Goal: Task Accomplishment & Management: Complete application form

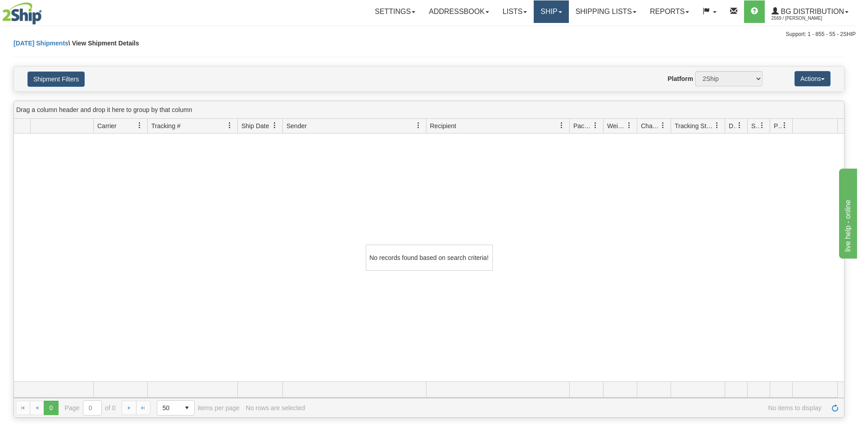
click at [540, 10] on link "Ship" at bounding box center [550, 11] width 35 height 23
click at [532, 35] on span "Ship Screen" at bounding box center [523, 31] width 34 height 7
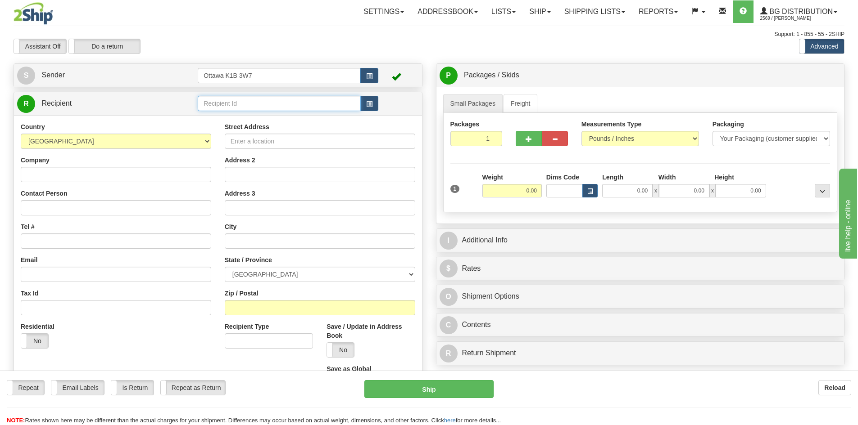
click at [263, 106] on input "text" at bounding box center [279, 103] width 163 height 15
click at [334, 105] on input "text" at bounding box center [279, 103] width 163 height 15
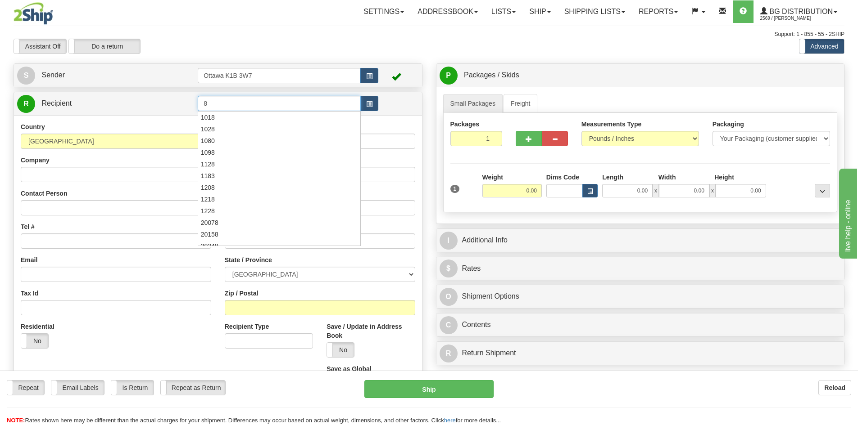
type input "8"
click at [313, 47] on div "Assistant On Assistant Off Do a return Do a return" at bounding box center [183, 46] width 352 height 15
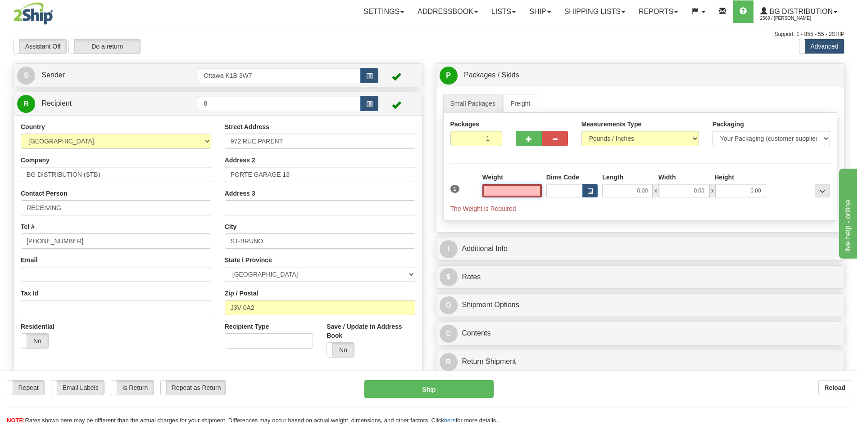
click at [519, 190] on input "text" at bounding box center [511, 191] width 59 height 14
type input "0.00"
drag, startPoint x: 476, startPoint y: 139, endPoint x: 583, endPoint y: 166, distance: 110.2
click at [576, 159] on div "Packages 1 1 Measurements Type" at bounding box center [640, 167] width 394 height 108
type input "4"
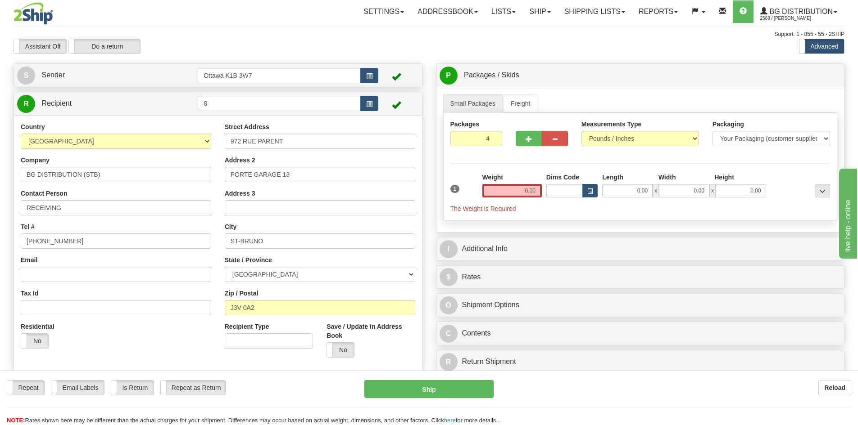
click at [555, 158] on div "Packages 4 1 Measurements Type" at bounding box center [640, 167] width 394 height 108
click at [813, 79] on label "Pack / Skid Level Pack.." at bounding box center [814, 76] width 51 height 14
radio input "true"
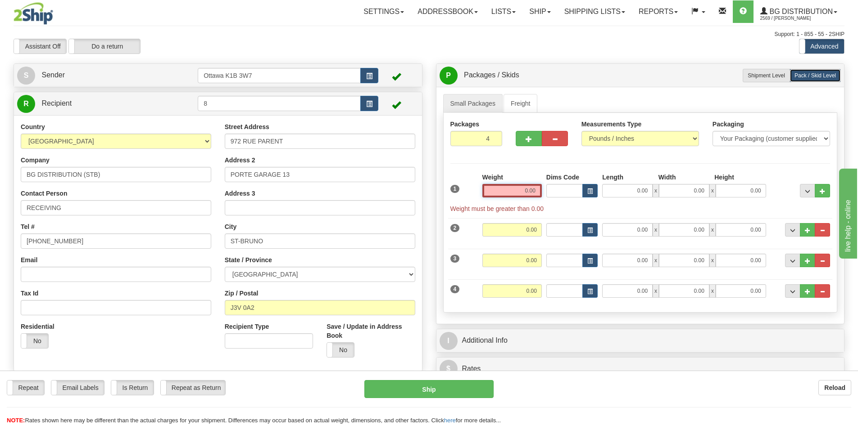
click at [511, 190] on input "0.00" at bounding box center [511, 191] width 59 height 14
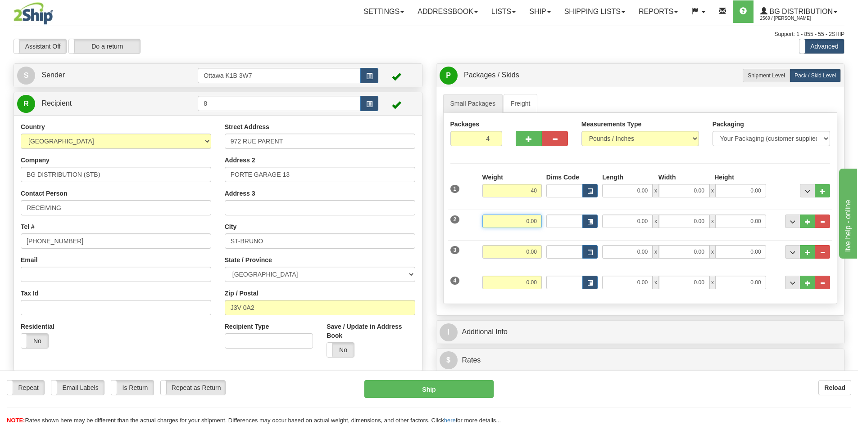
type input "40.00"
click at [532, 219] on input "0.00" at bounding box center [511, 222] width 59 height 14
type input "12.00"
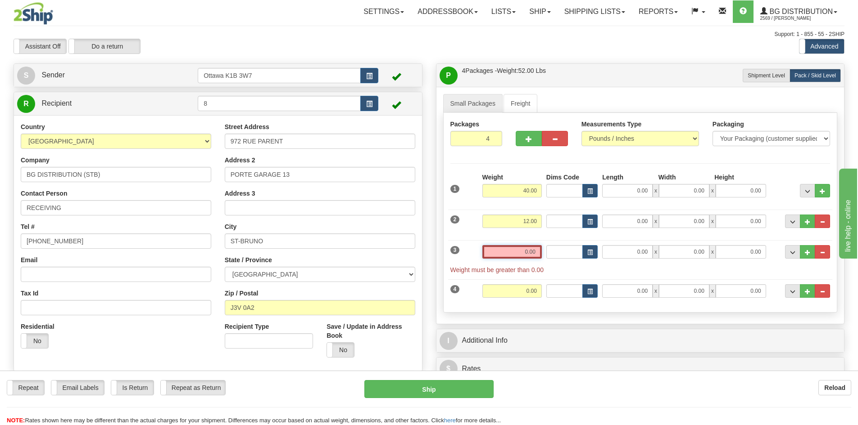
drag, startPoint x: 533, startPoint y: 249, endPoint x: 538, endPoint y: 251, distance: 6.3
click at [533, 249] on input "0.00" at bounding box center [511, 252] width 59 height 14
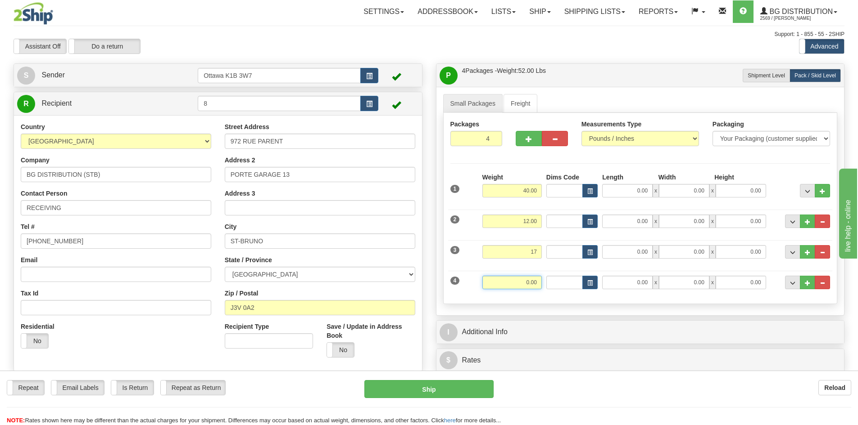
type input "17.00"
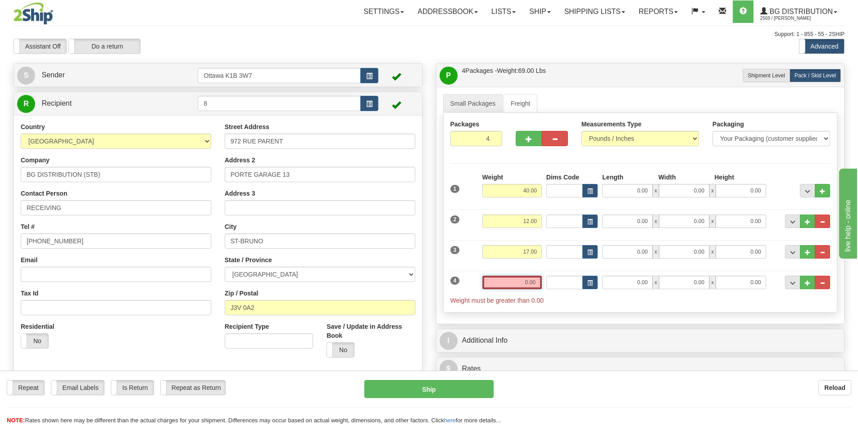
click at [534, 280] on input "0.00" at bounding box center [511, 283] width 59 height 14
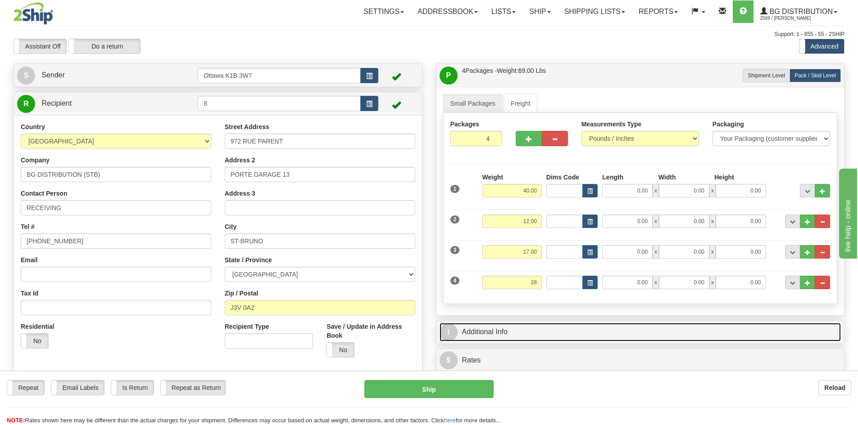
type input "28.00"
click at [559, 327] on link "I Additional Info" at bounding box center [640, 332] width 402 height 18
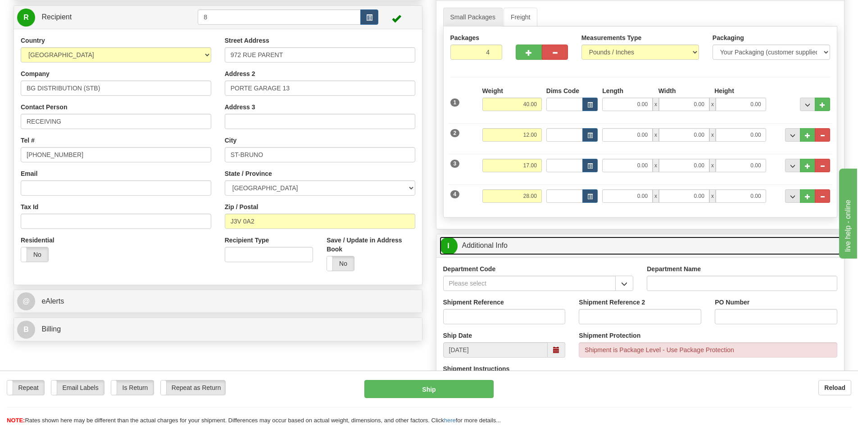
scroll to position [90, 0]
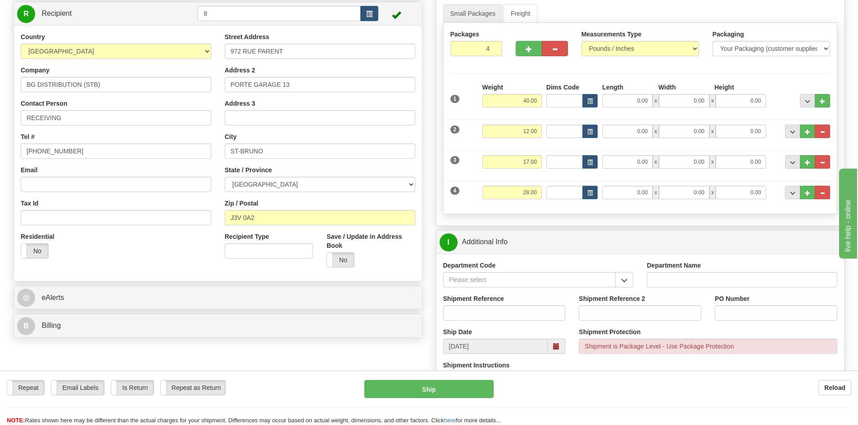
click at [635, 275] on div "Department Code" at bounding box center [538, 277] width 204 height 33
click at [628, 279] on button "button" at bounding box center [624, 279] width 18 height 15
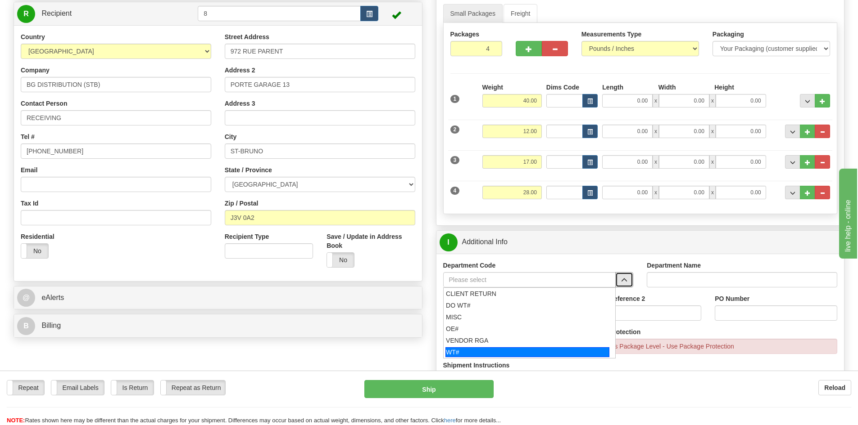
click at [474, 351] on div "WT#" at bounding box center [527, 353] width 164 height 10
type input "WT#"
type input "WAREHOUSE TRANSFERS"
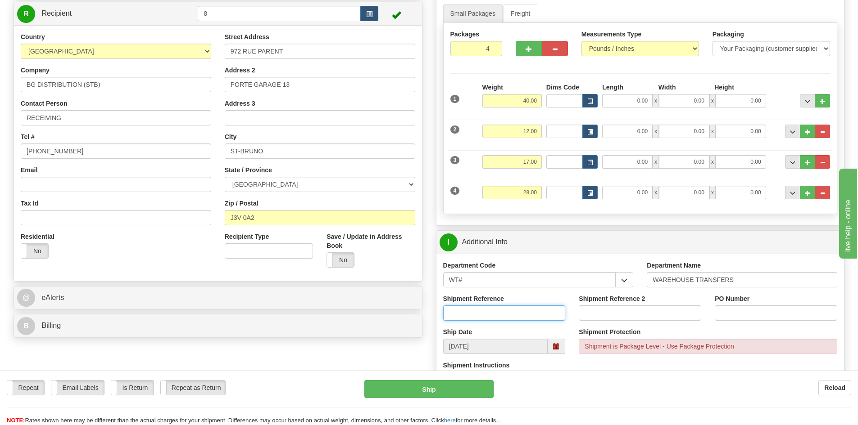
click at [499, 317] on input "Shipment Reference" at bounding box center [504, 313] width 122 height 15
type input "165770-00"
type input "166194-00"
click at [754, 310] on input "PO Number" at bounding box center [775, 313] width 122 height 15
type input "N/A"
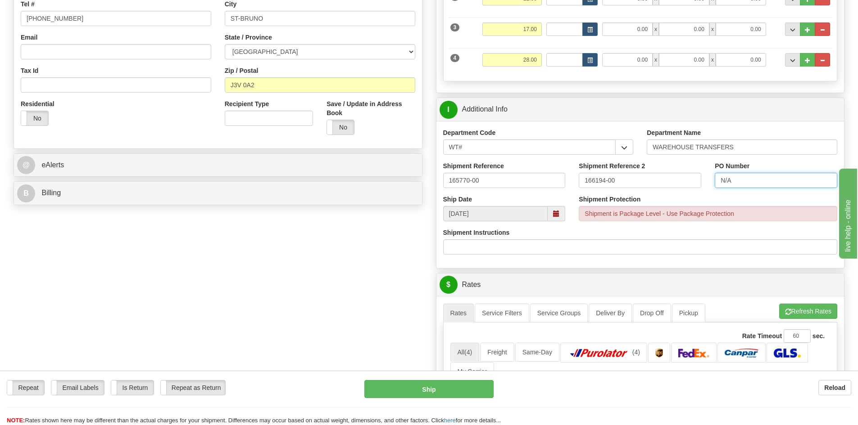
scroll to position [315, 0]
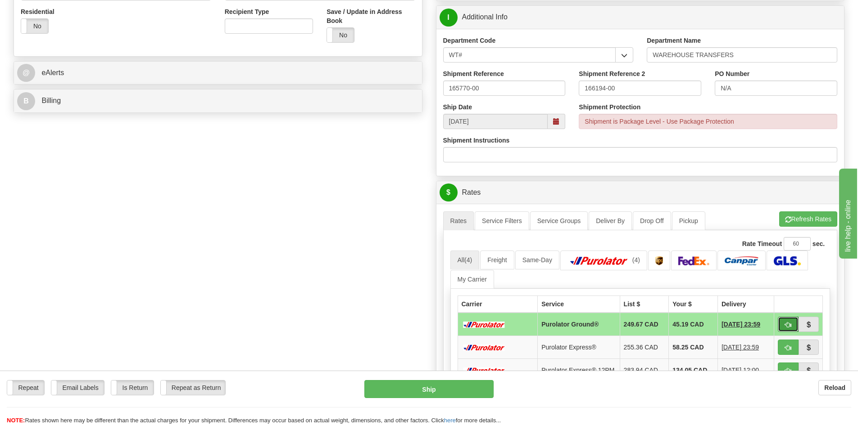
click at [790, 322] on span "button" at bounding box center [788, 325] width 6 height 6
type input "260"
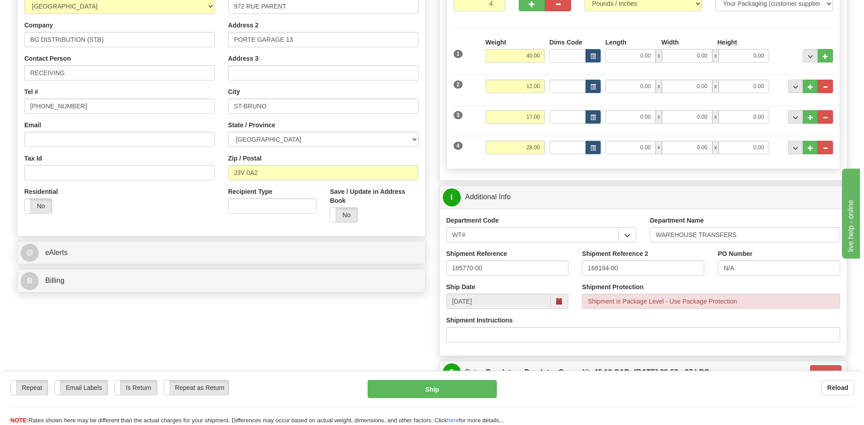
scroll to position [180, 0]
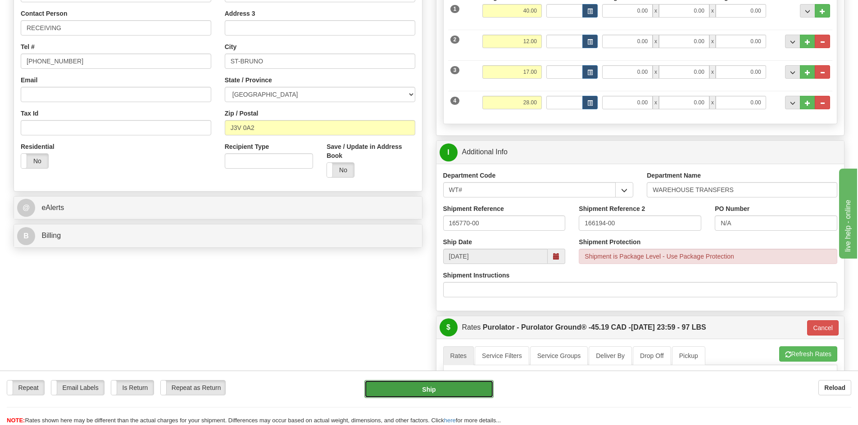
click at [452, 390] on button "Ship" at bounding box center [428, 389] width 129 height 18
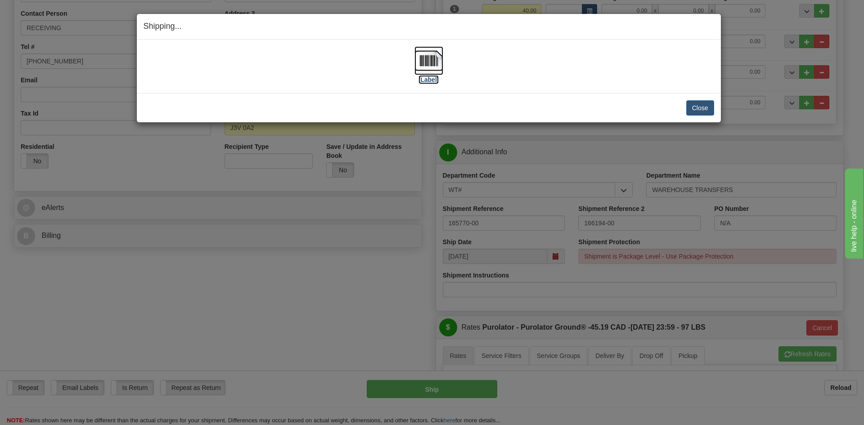
click at [423, 79] on label "[Label]" at bounding box center [429, 79] width 21 height 9
click at [693, 107] on button "Close" at bounding box center [700, 107] width 28 height 15
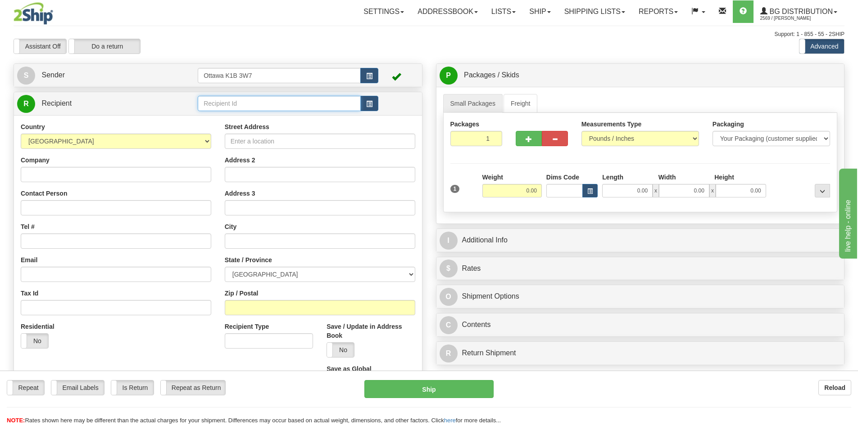
click at [295, 101] on input "text" at bounding box center [279, 103] width 163 height 15
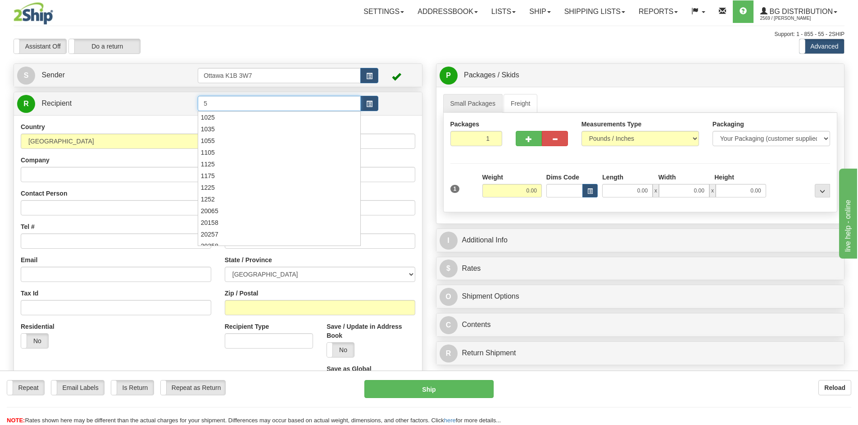
type input "5"
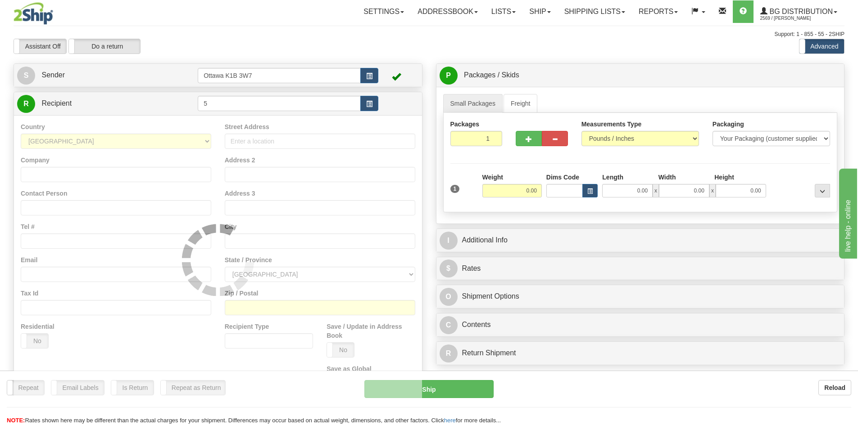
click at [300, 52] on div "Assistant On Assistant Off Do a return Do a return" at bounding box center [183, 46] width 352 height 15
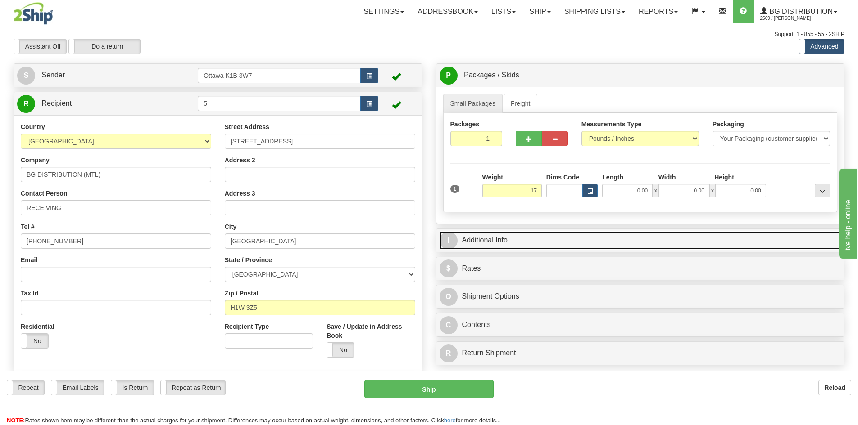
type input "17.00"
click at [536, 240] on link "I Additional Info" at bounding box center [640, 240] width 402 height 18
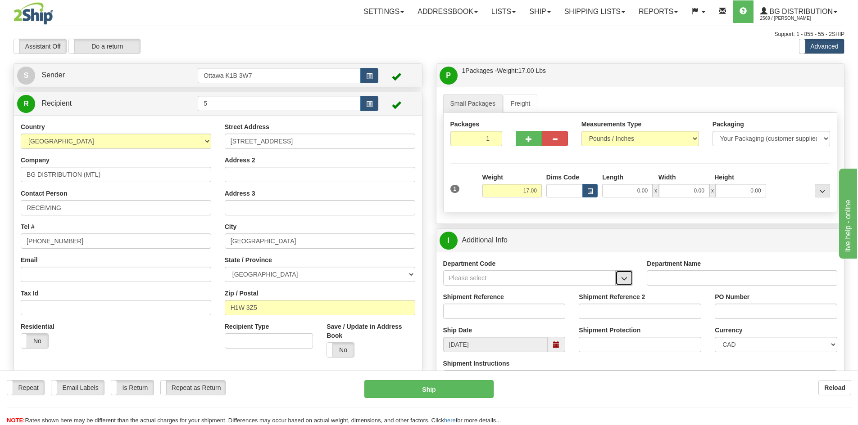
click at [630, 280] on button "button" at bounding box center [624, 278] width 18 height 15
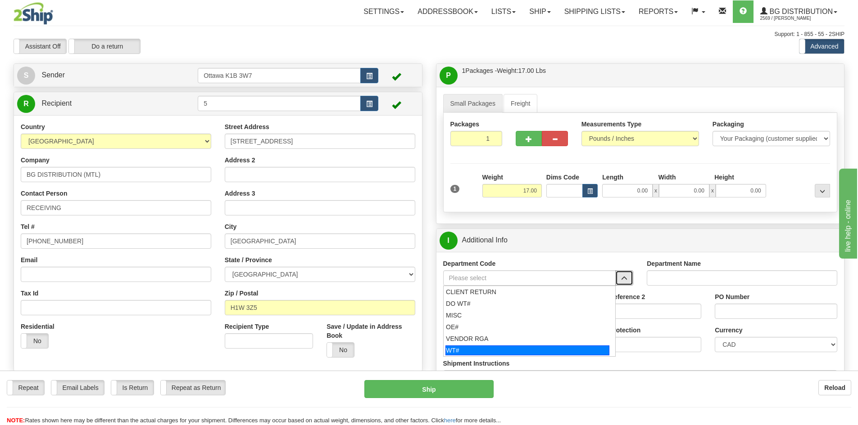
drag, startPoint x: 513, startPoint y: 349, endPoint x: 517, endPoint y: 337, distance: 12.8
click at [513, 349] on div "WT#" at bounding box center [527, 351] width 164 height 10
type input "WT#"
type input "WAREHOUSE TRANSFERS"
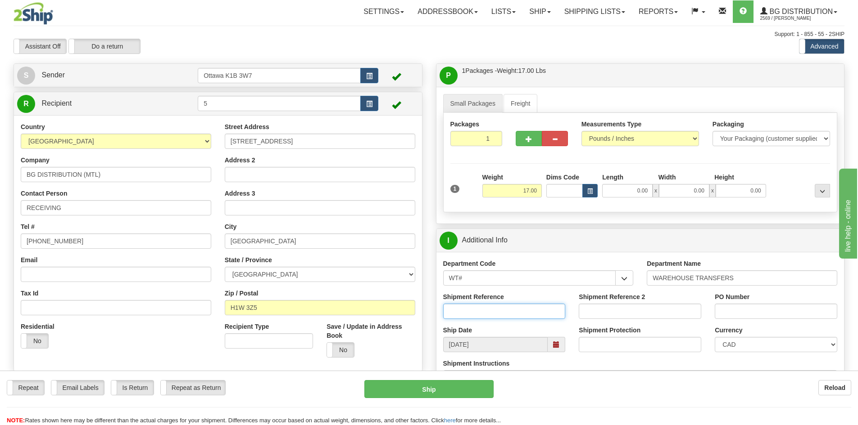
click at [517, 306] on input "Shipment Reference" at bounding box center [504, 311] width 122 height 15
type input "166433-01"
click at [664, 317] on input "Shipment Reference 2" at bounding box center [639, 311] width 122 height 15
type input "4"
type input "166616-00"
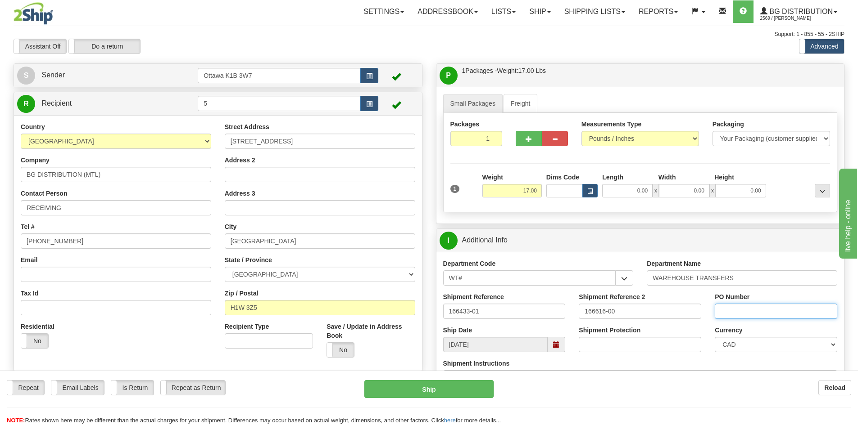
click at [756, 312] on input "PO Number" at bounding box center [775, 311] width 122 height 15
type input "N/A"
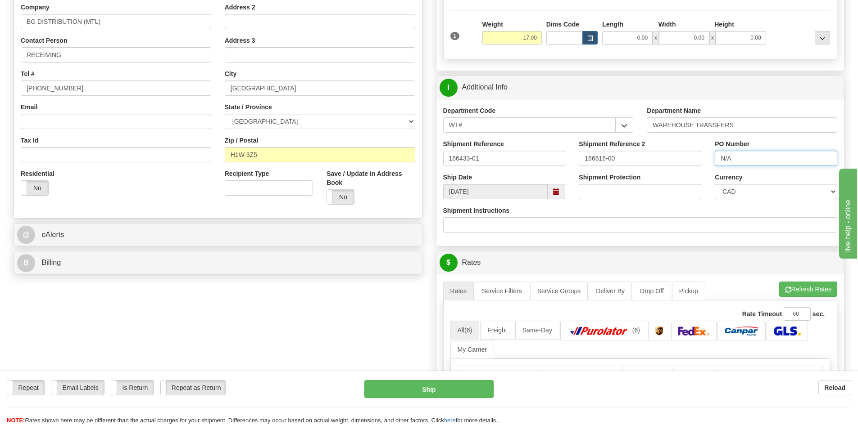
scroll to position [270, 0]
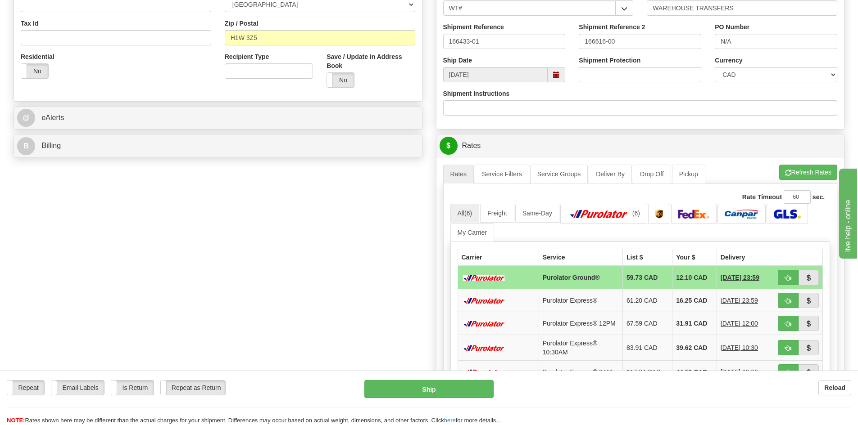
click at [777, 275] on td at bounding box center [798, 277] width 49 height 23
click at [778, 276] on button "button" at bounding box center [787, 277] width 21 height 15
type input "260"
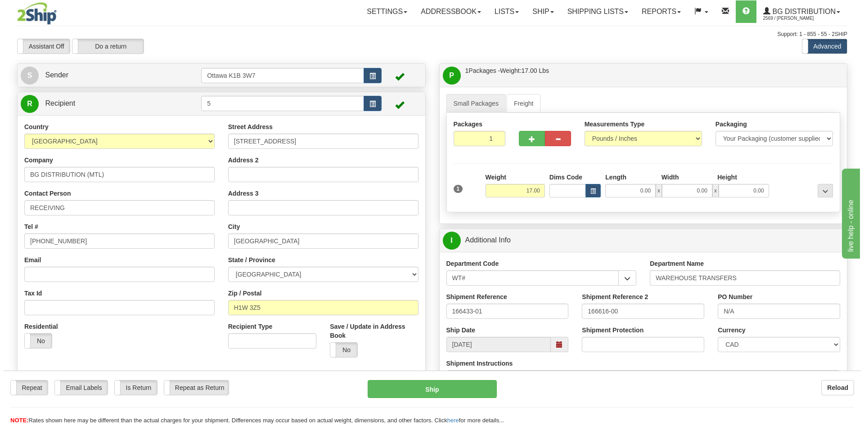
scroll to position [90, 0]
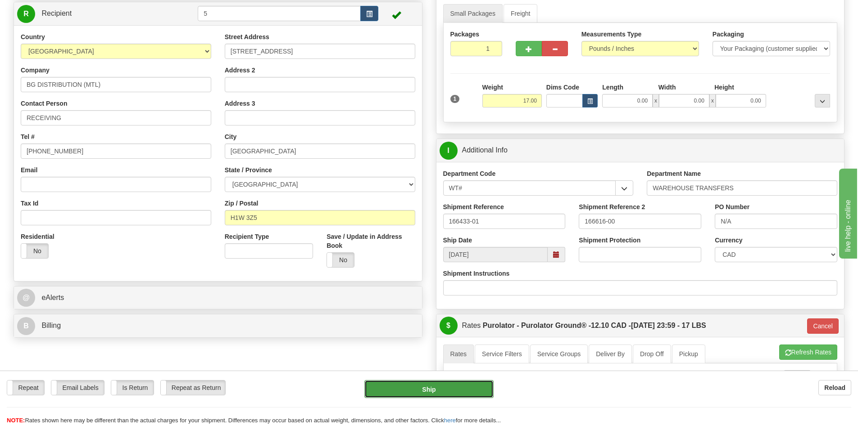
click at [432, 384] on button "Ship" at bounding box center [428, 389] width 129 height 18
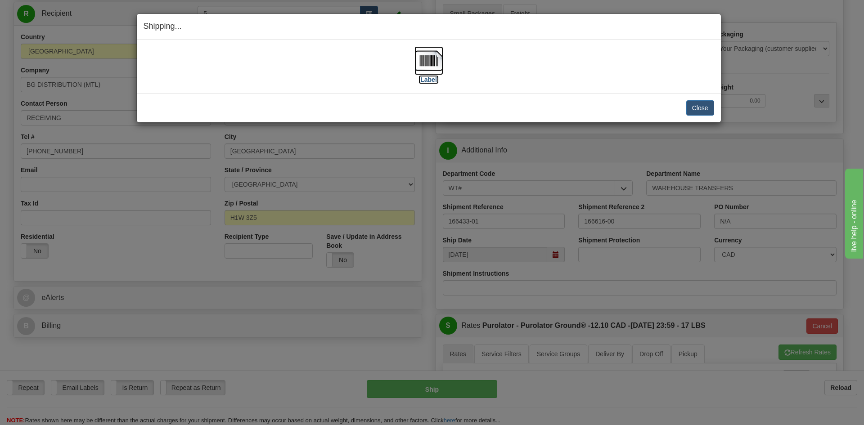
click at [434, 84] on label "[Label]" at bounding box center [429, 79] width 21 height 9
click at [690, 111] on button "Close" at bounding box center [700, 107] width 28 height 15
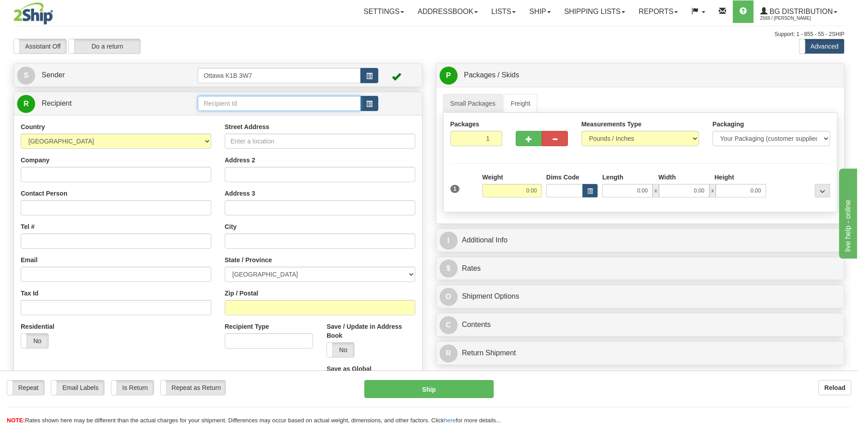
click at [276, 96] on input "text" at bounding box center [279, 103] width 163 height 15
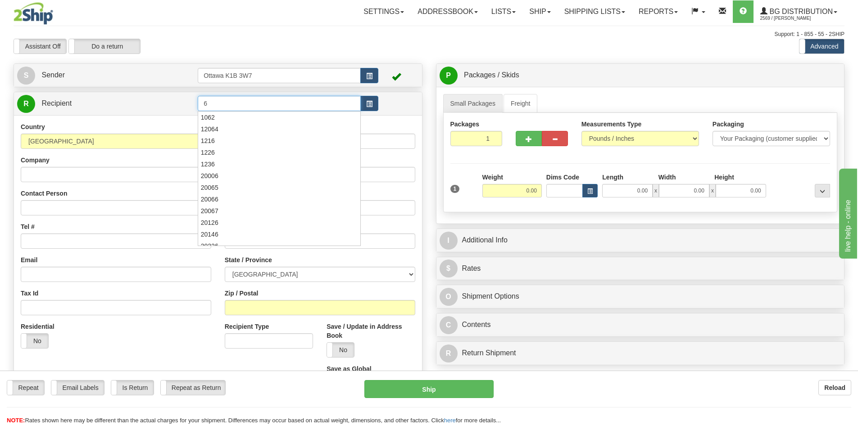
type input "6"
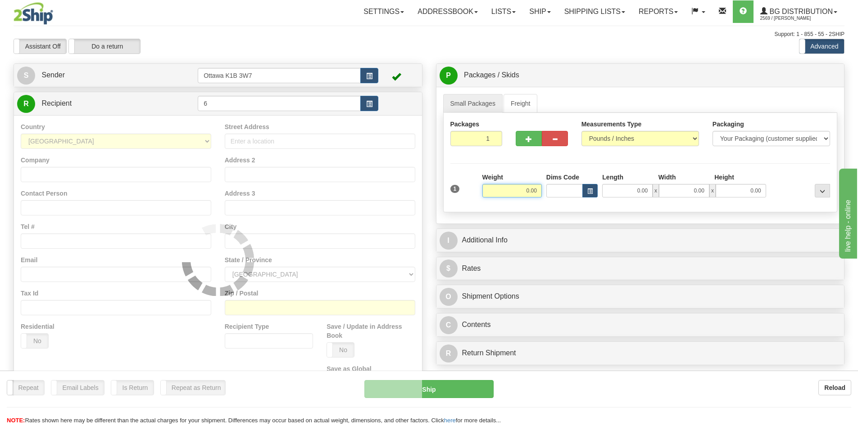
click at [411, 67] on td at bounding box center [398, 75] width 40 height 18
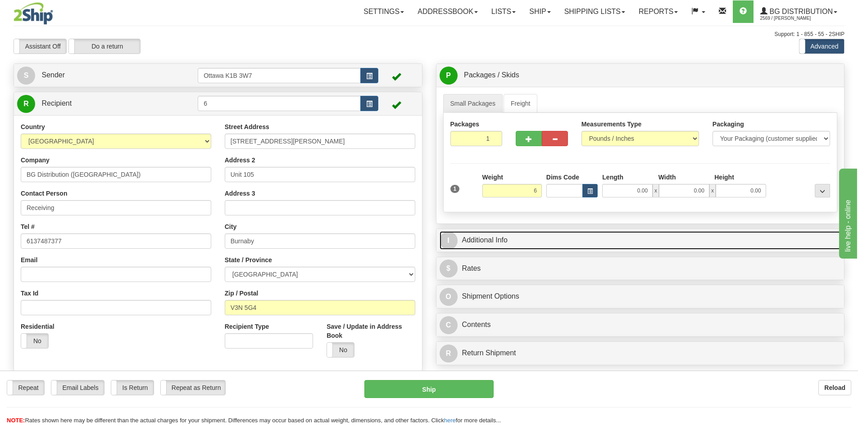
type input "6.00"
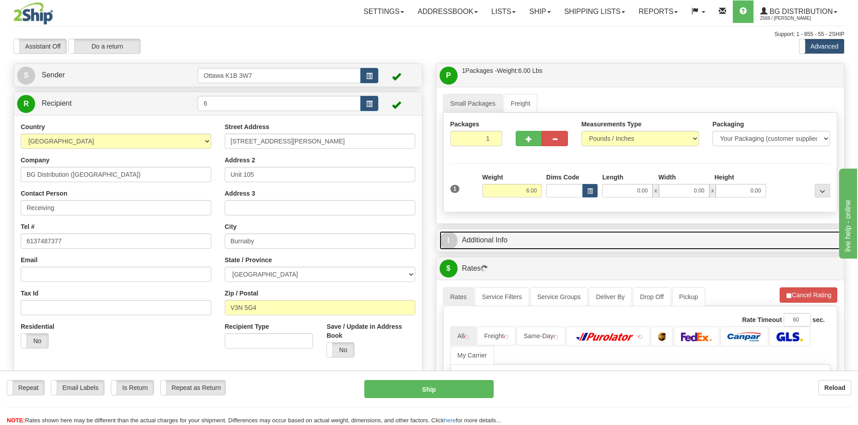
click at [564, 237] on link "I Additional Info" at bounding box center [640, 240] width 402 height 18
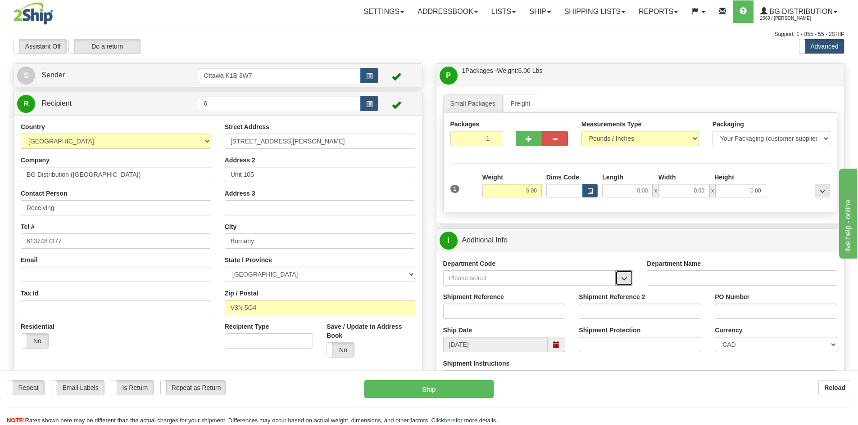
click at [626, 279] on span "button" at bounding box center [624, 279] width 6 height 6
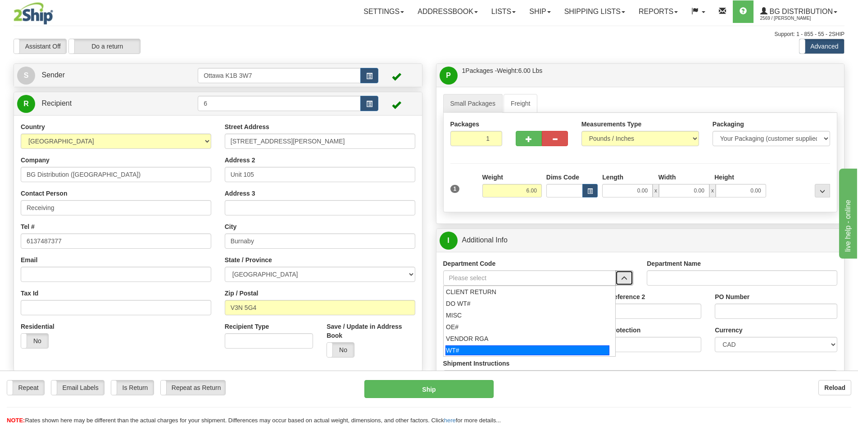
click at [528, 348] on div "WT#" at bounding box center [527, 351] width 164 height 10
type input "WT#"
type input "WAREHOUSE TRANSFERS"
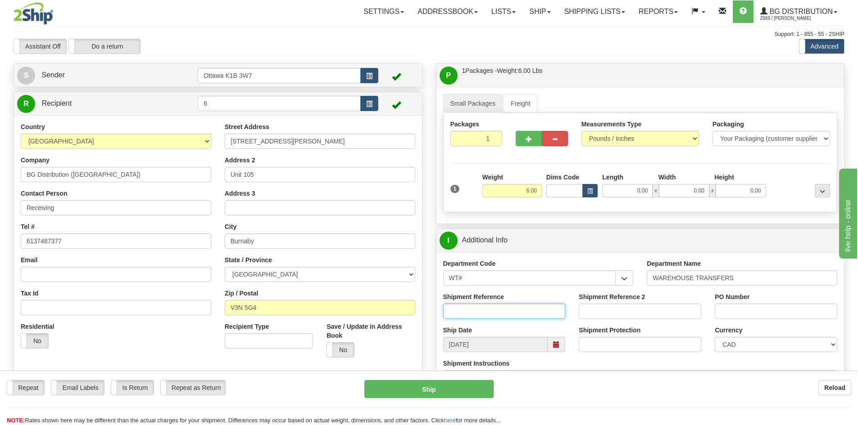
click at [522, 319] on input "Shipment Reference" at bounding box center [504, 311] width 122 height 15
type input "165772-00"
click at [755, 312] on input "PO Number" at bounding box center [775, 311] width 122 height 15
type input "N/A"
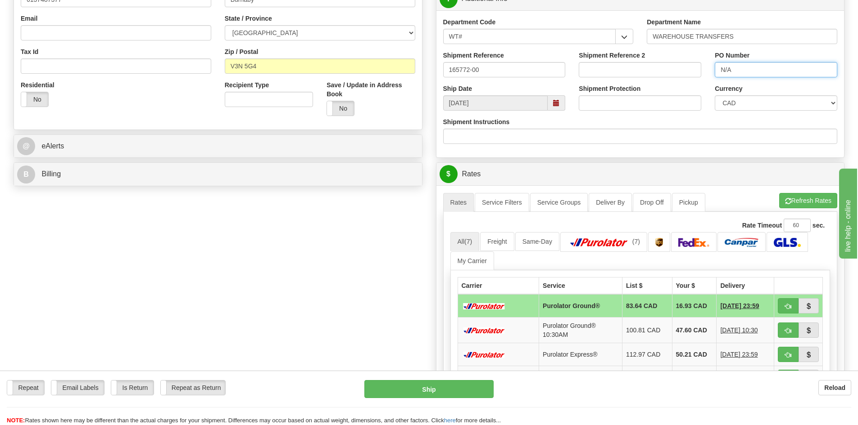
scroll to position [360, 0]
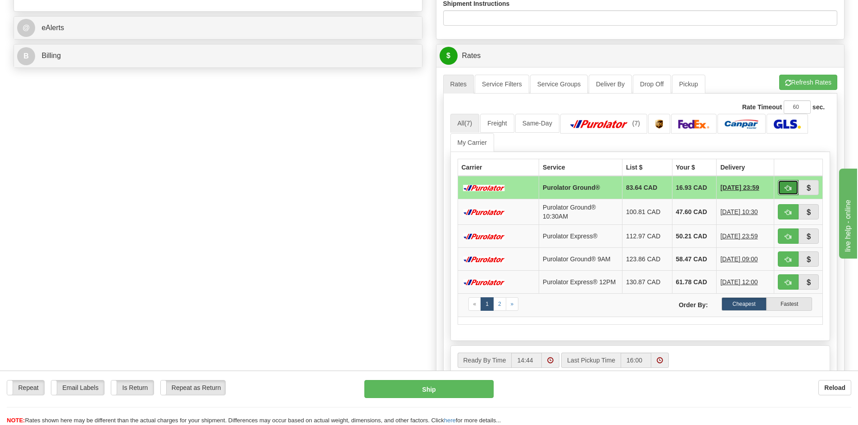
click at [796, 186] on button "button" at bounding box center [787, 187] width 21 height 15
type input "260"
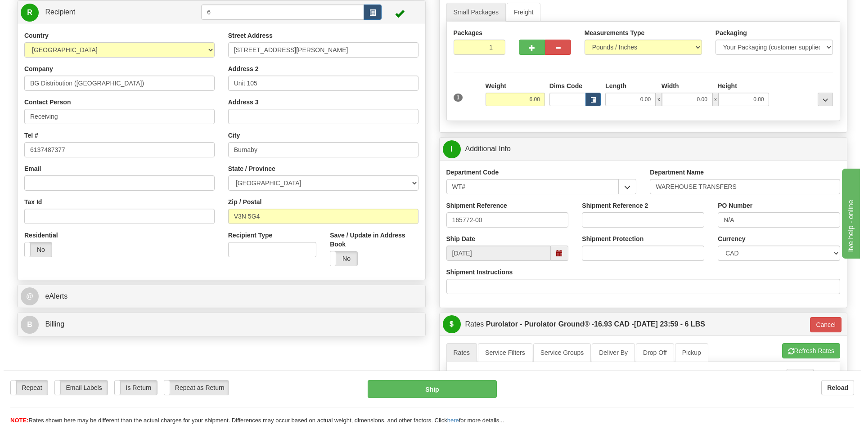
scroll to position [90, 0]
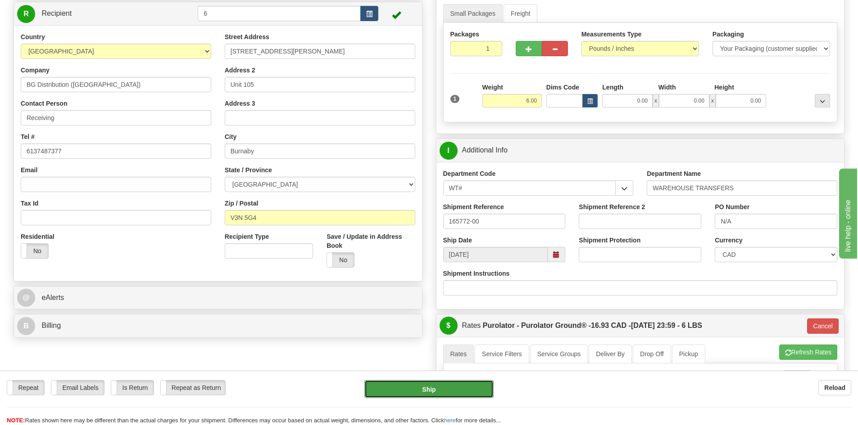
click at [445, 393] on button "Ship" at bounding box center [428, 389] width 129 height 18
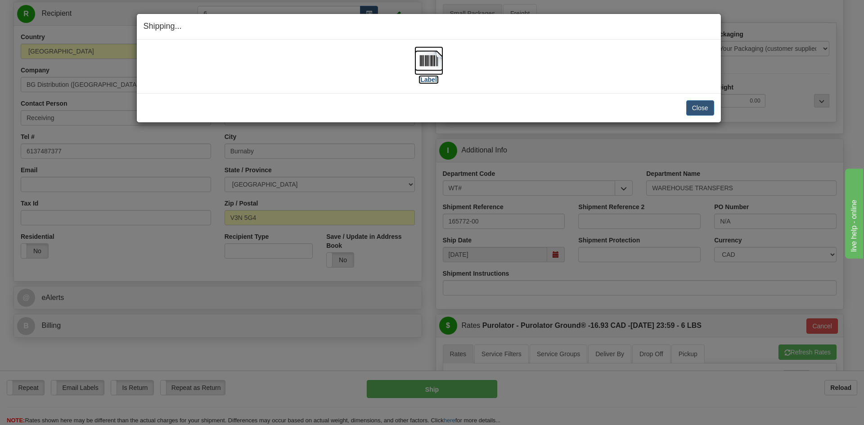
click at [435, 82] on label "[Label]" at bounding box center [429, 79] width 21 height 9
click at [695, 112] on button "Close" at bounding box center [700, 107] width 28 height 15
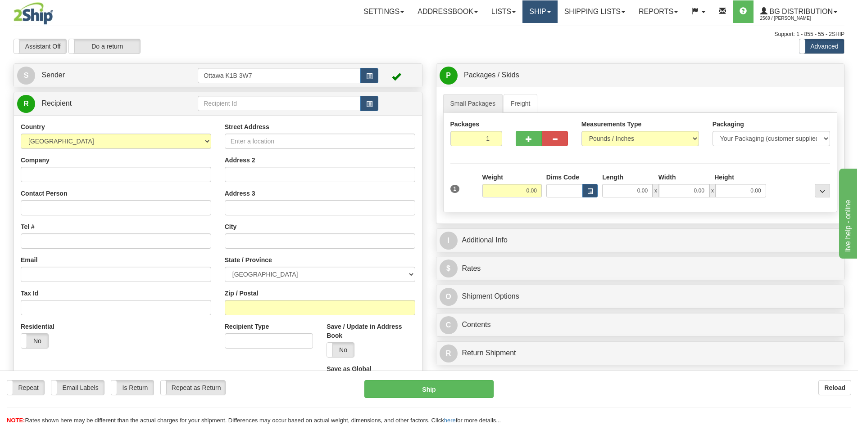
click at [524, 9] on link "Ship" at bounding box center [539, 11] width 35 height 23
click at [520, 32] on span "Ship Screen" at bounding box center [512, 31] width 34 height 7
click at [504, 188] on input "0.00" at bounding box center [511, 191] width 59 height 14
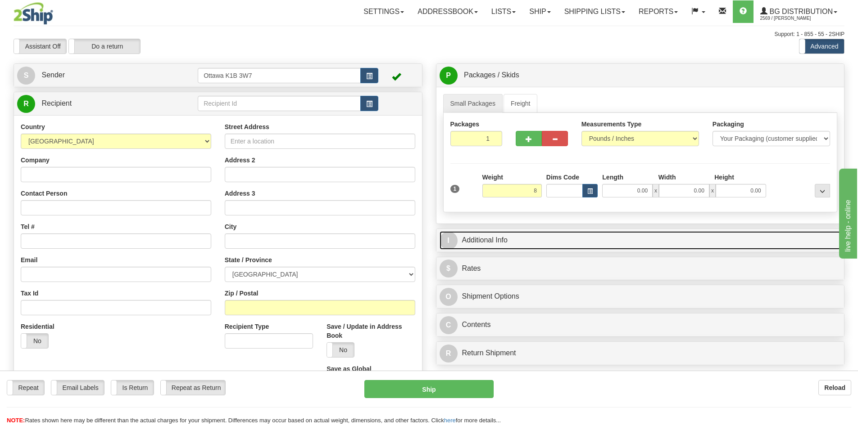
type input "8.00"
click at [573, 234] on link "I Additional Info" at bounding box center [640, 240] width 402 height 18
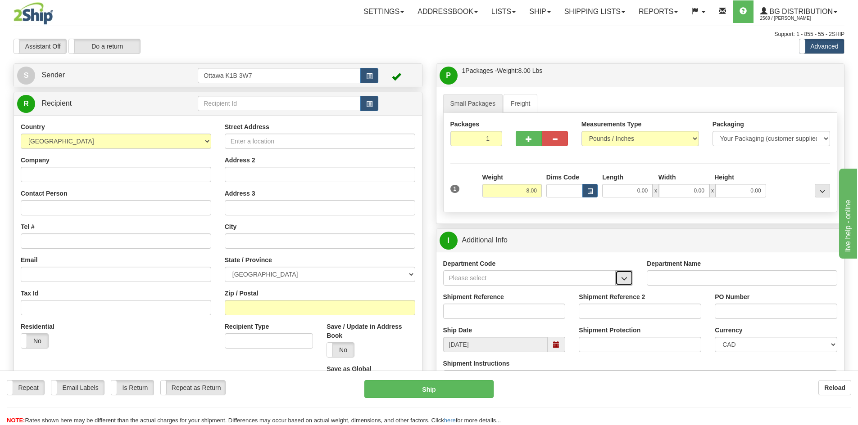
click at [623, 276] on span "button" at bounding box center [624, 279] width 6 height 6
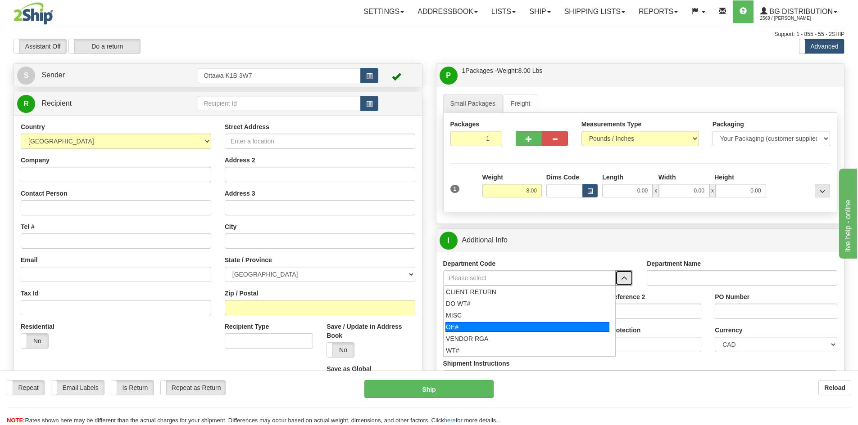
click at [546, 326] on div "OE#" at bounding box center [527, 327] width 164 height 10
type input "OE#"
type input "ORDERS"
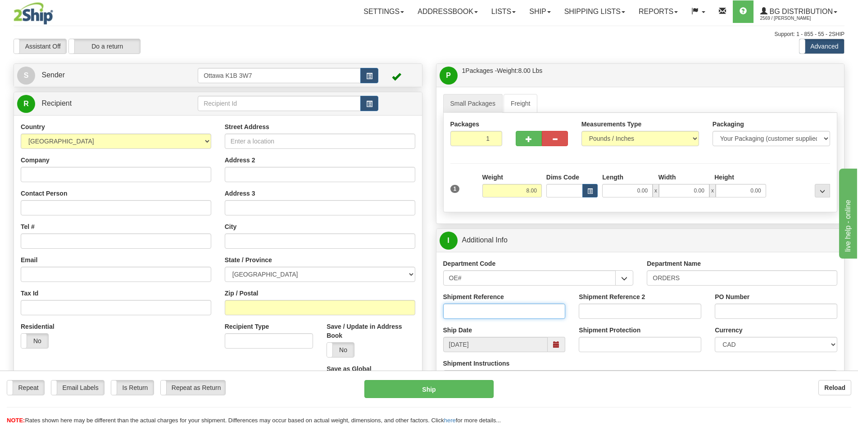
click at [513, 315] on input "Shipment Reference" at bounding box center [504, 311] width 122 height 15
type input "10204175-01"
drag, startPoint x: 764, startPoint y: 306, endPoint x: 767, endPoint y: 313, distance: 8.1
click at [766, 309] on input "PO Number" at bounding box center [775, 311] width 122 height 15
type input "53899"
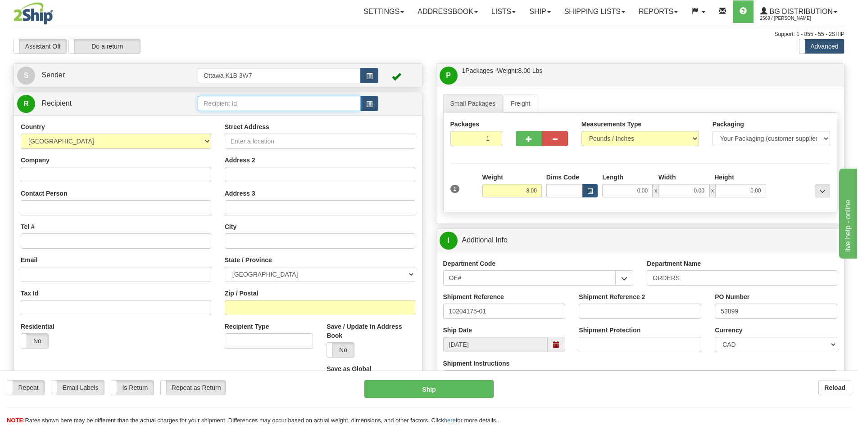
click at [253, 111] on input "text" at bounding box center [279, 103] width 163 height 15
type input "5554"
click at [429, 52] on div "Assistant On Assistant Off Do a return Do a return Previous Next Standard Advan…" at bounding box center [429, 46] width 844 height 15
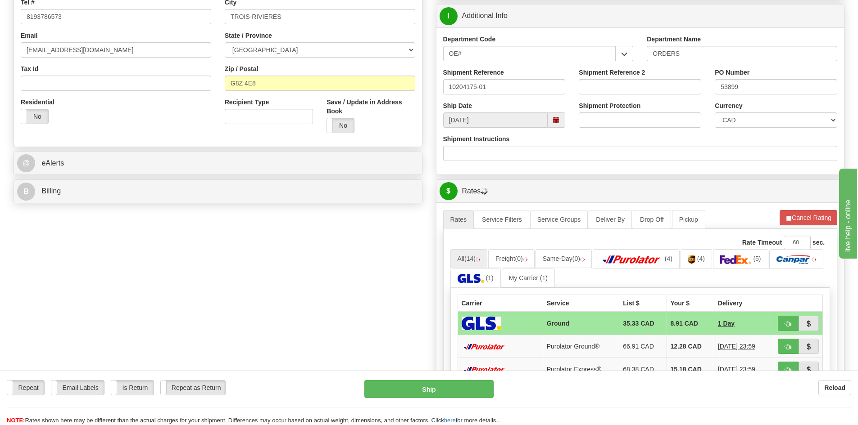
scroll to position [225, 0]
click at [790, 349] on span "button" at bounding box center [788, 347] width 6 height 6
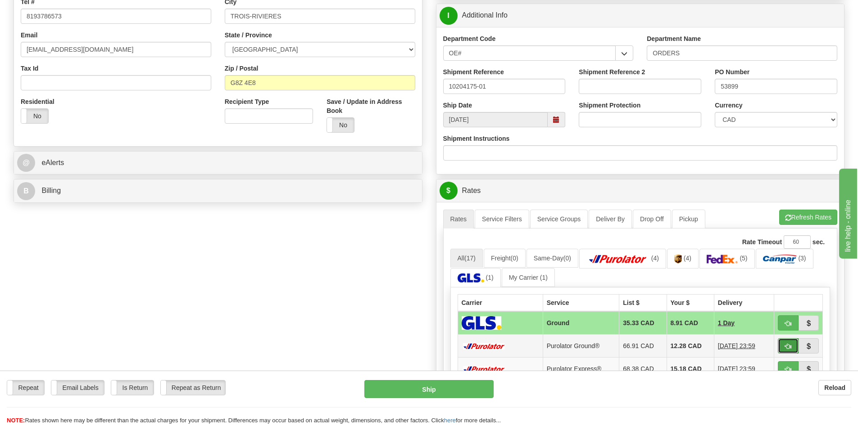
click at [795, 343] on button "button" at bounding box center [787, 346] width 21 height 15
type input "260"
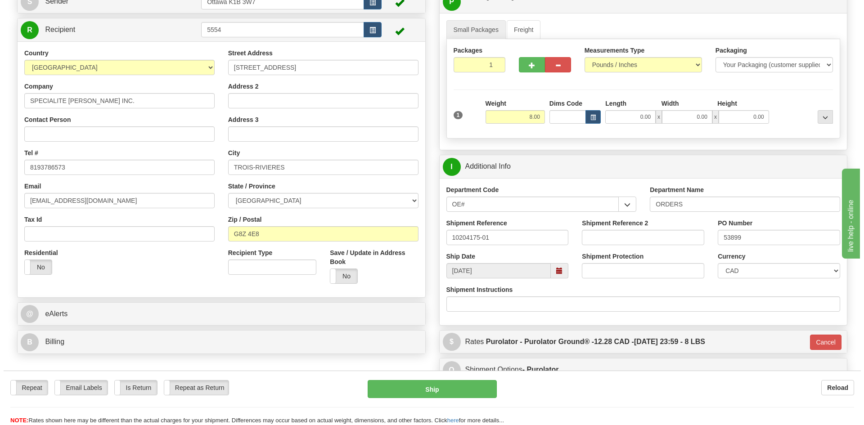
scroll to position [90, 0]
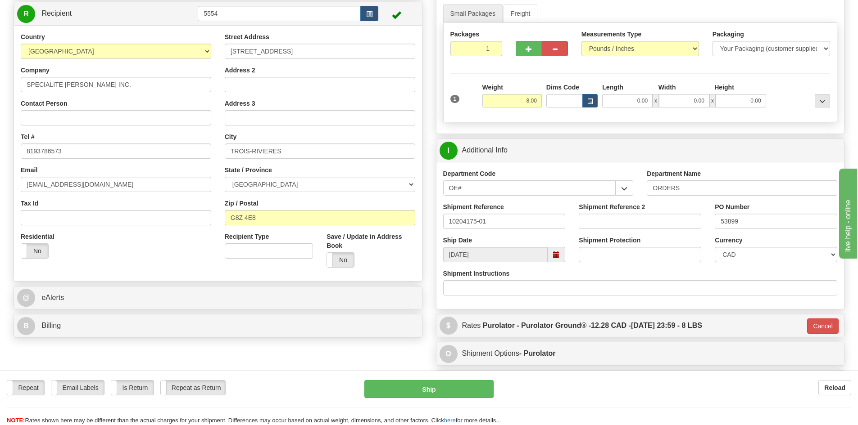
click at [449, 401] on div "Repeat Repeat Email Labels Email Labels Edit Is Return Is Return Repeat as Retu…" at bounding box center [429, 402] width 858 height 45
click at [449, 396] on button "Ship" at bounding box center [428, 389] width 129 height 18
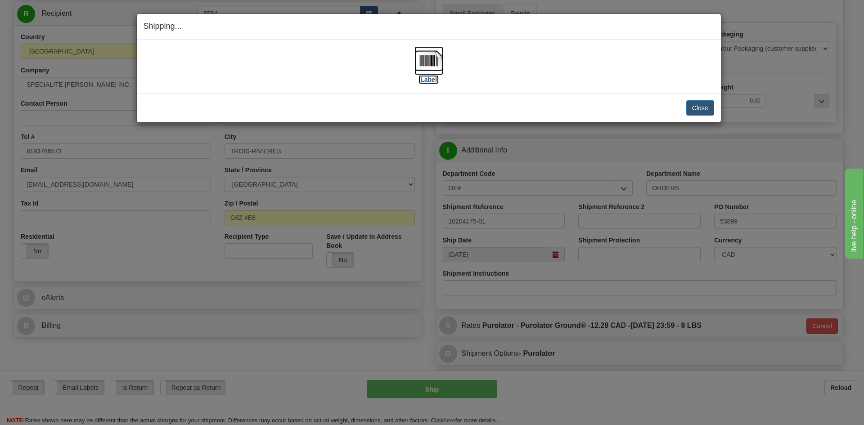
click at [434, 75] on label "[Label]" at bounding box center [429, 79] width 21 height 9
click at [694, 109] on button "Close" at bounding box center [700, 107] width 28 height 15
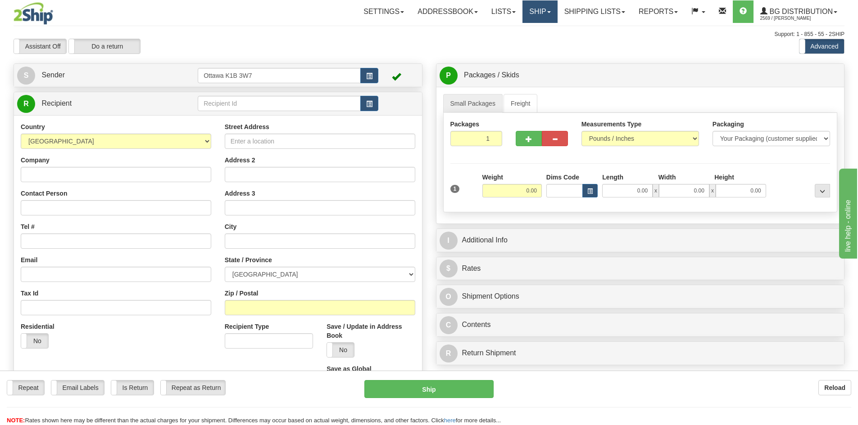
click at [548, 9] on link "Ship" at bounding box center [539, 11] width 35 height 23
click at [586, 12] on link "Shipping lists" at bounding box center [594, 11] width 74 height 23
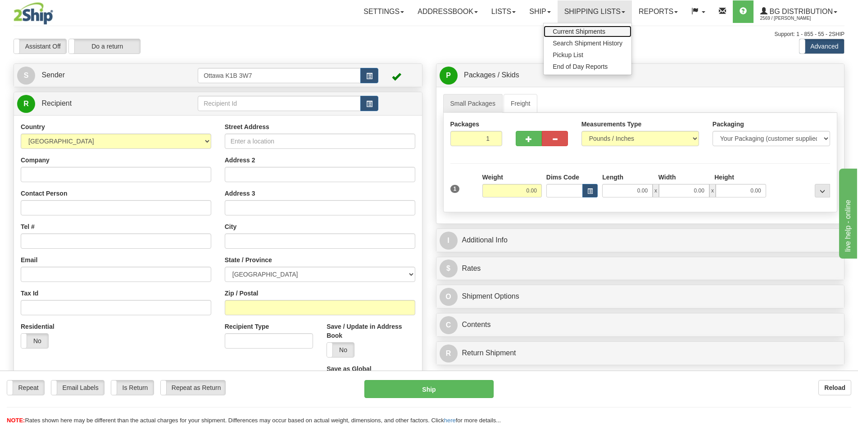
click at [576, 29] on span "Current Shipments" at bounding box center [578, 31] width 53 height 7
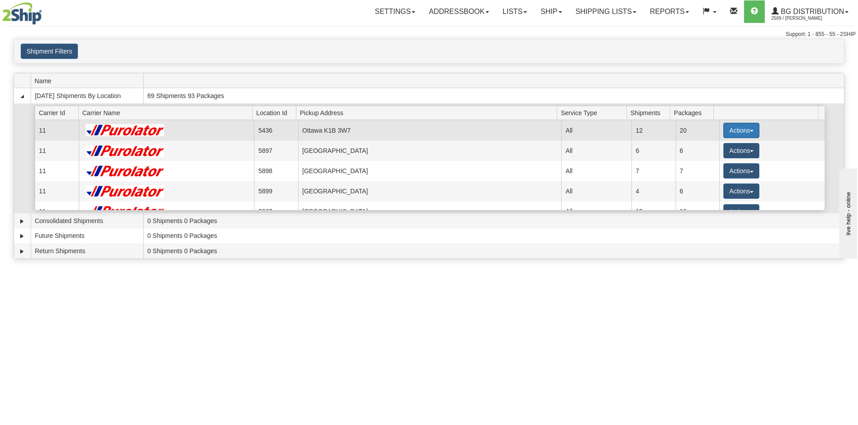
click at [738, 131] on button "Actions" at bounding box center [741, 130] width 36 height 15
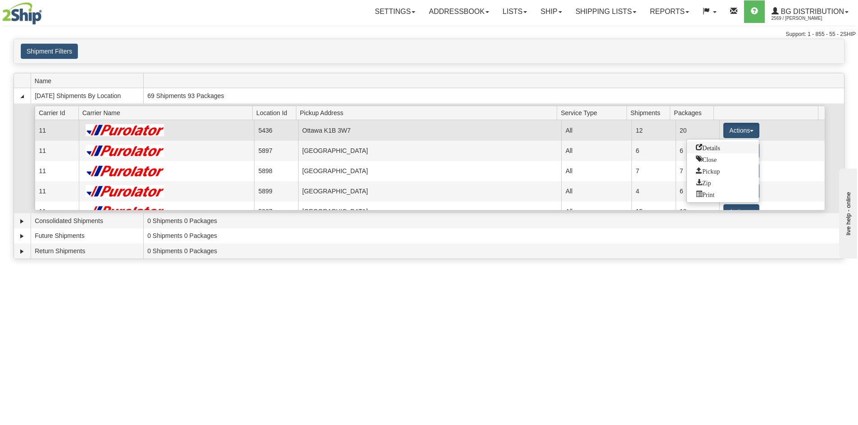
click at [718, 142] on link "Details" at bounding box center [722, 148] width 72 height 12
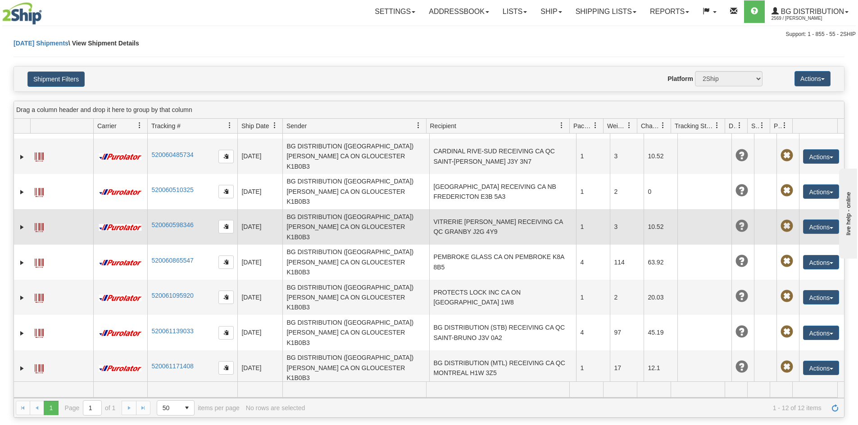
scroll to position [54, 0]
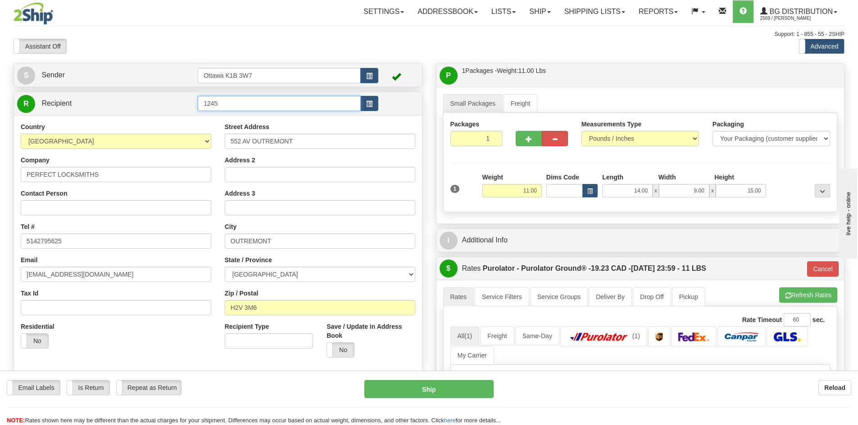
drag, startPoint x: 270, startPoint y: 104, endPoint x: 40, endPoint y: 87, distance: 230.6
click at [40, 87] on div "S Sender Ottawa K1B 3W7" at bounding box center [218, 247] width 422 height 369
type input "5554"
click at [327, 52] on div "Assistant On Assistant Off Do a return Do a return" at bounding box center [183, 46] width 352 height 15
type input "260"
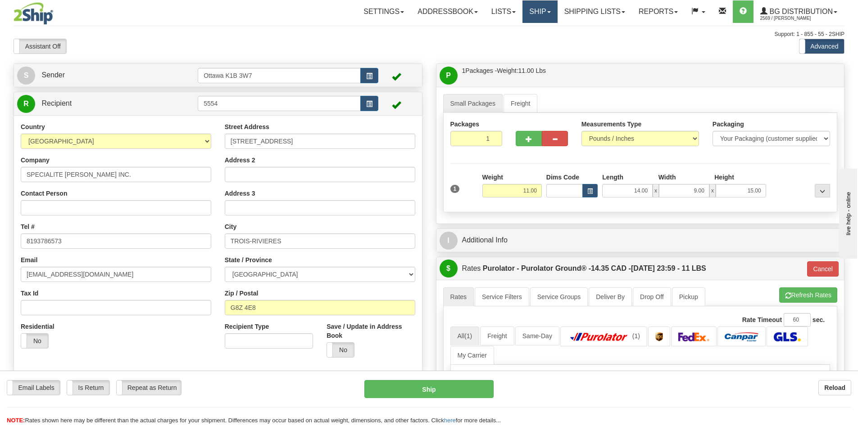
click at [533, 14] on link "Ship" at bounding box center [539, 11] width 35 height 23
click at [563, 14] on link "Shipping lists" at bounding box center [594, 11] width 74 height 23
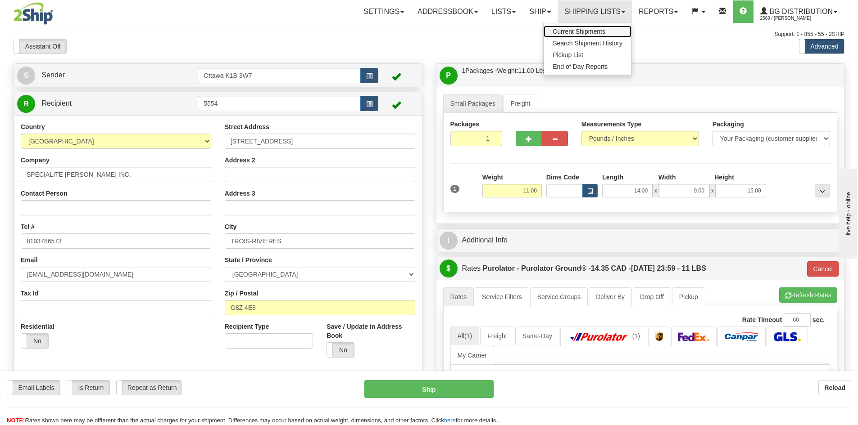
click at [562, 27] on link "Current Shipments" at bounding box center [587, 32] width 88 height 12
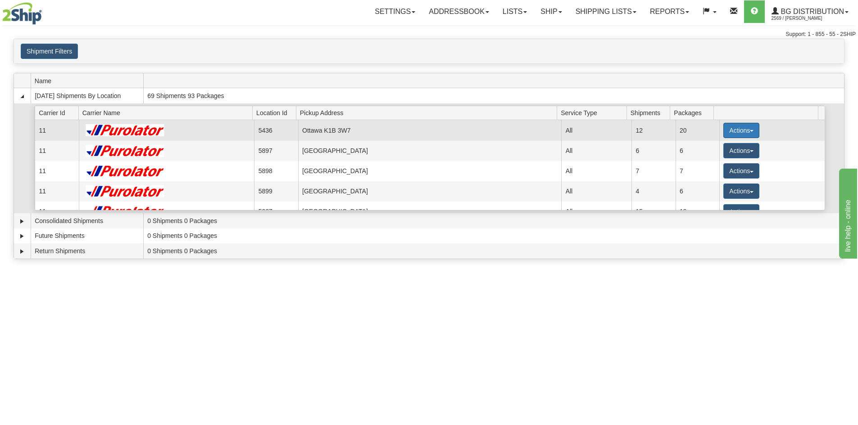
click at [741, 130] on button "Actions" at bounding box center [741, 130] width 36 height 15
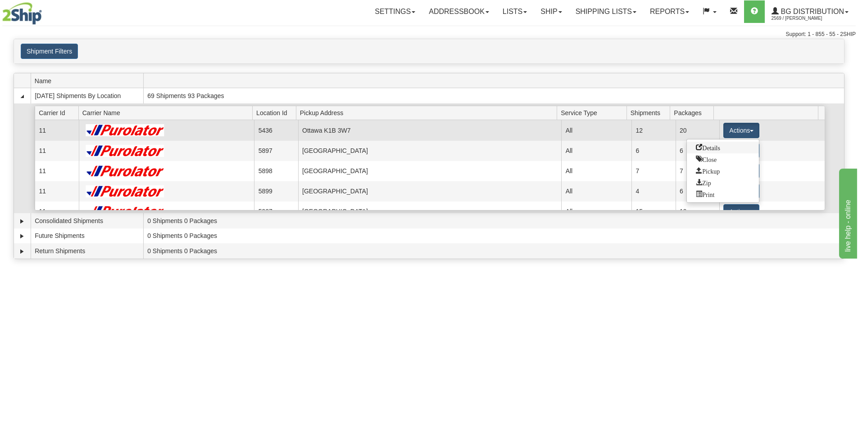
click at [722, 149] on link "Details" at bounding box center [722, 148] width 72 height 12
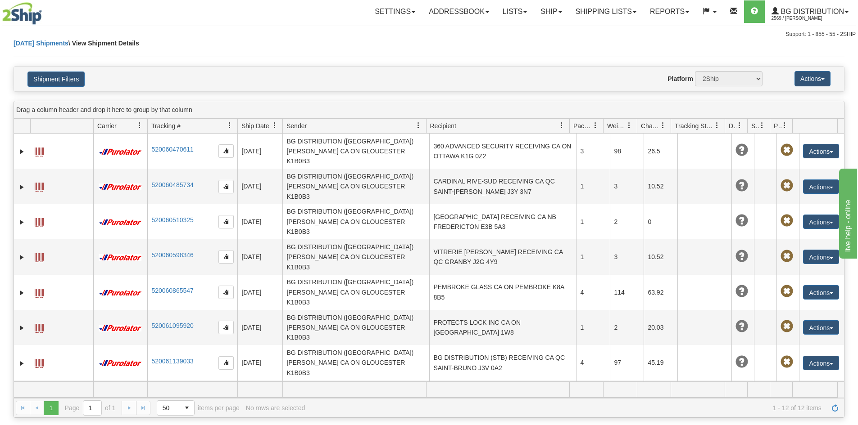
scroll to position [54, 0]
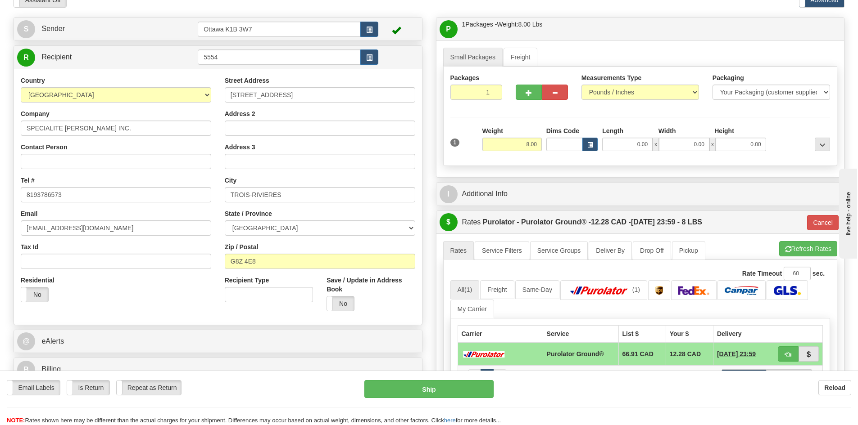
scroll to position [90, 0]
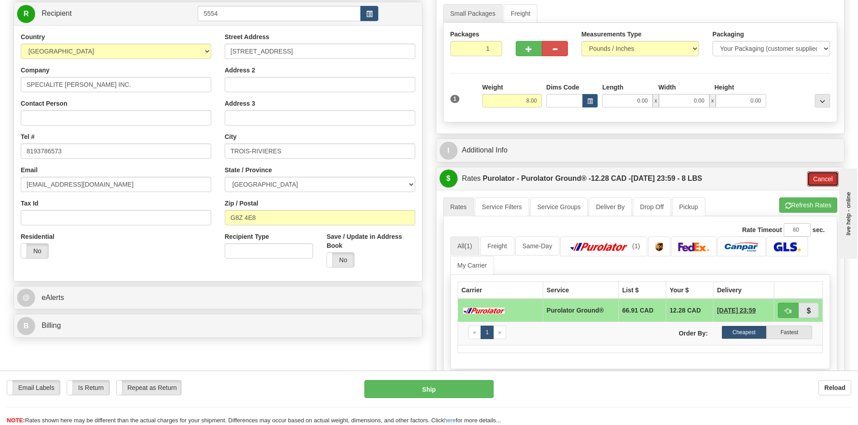
click at [815, 178] on button "Cancel" at bounding box center [823, 179] width 32 height 15
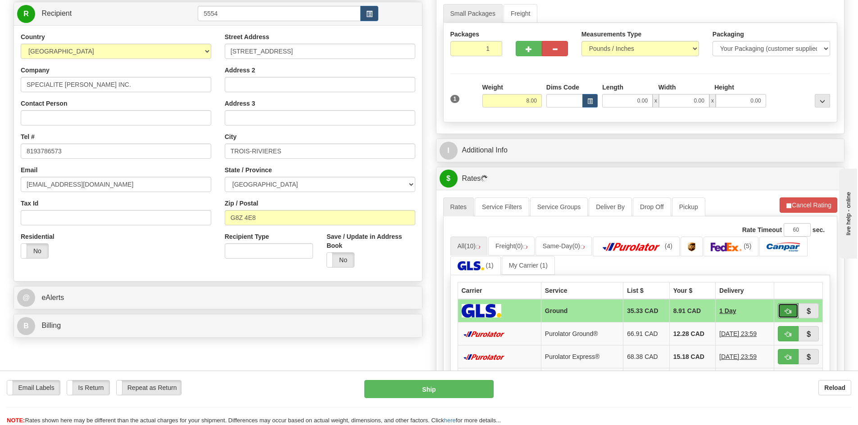
click at [781, 311] on button "button" at bounding box center [787, 310] width 21 height 15
click at [792, 200] on button "Cancel Rating" at bounding box center [808, 205] width 58 height 15
click at [791, 313] on button "button" at bounding box center [787, 310] width 21 height 15
type input "1"
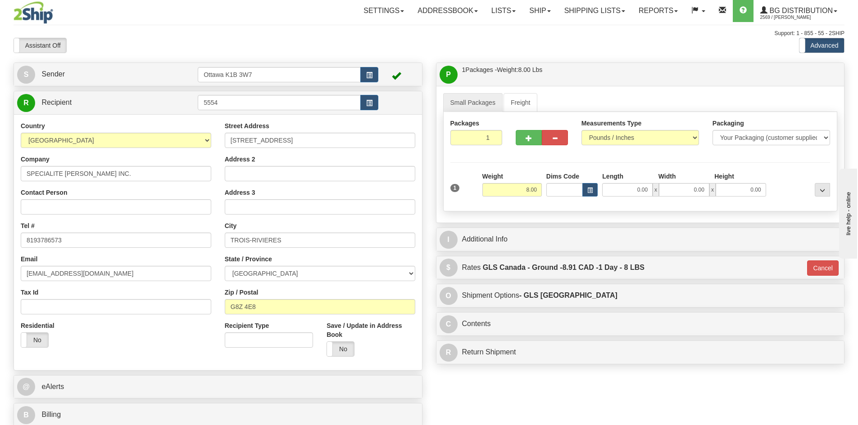
scroll to position [0, 0]
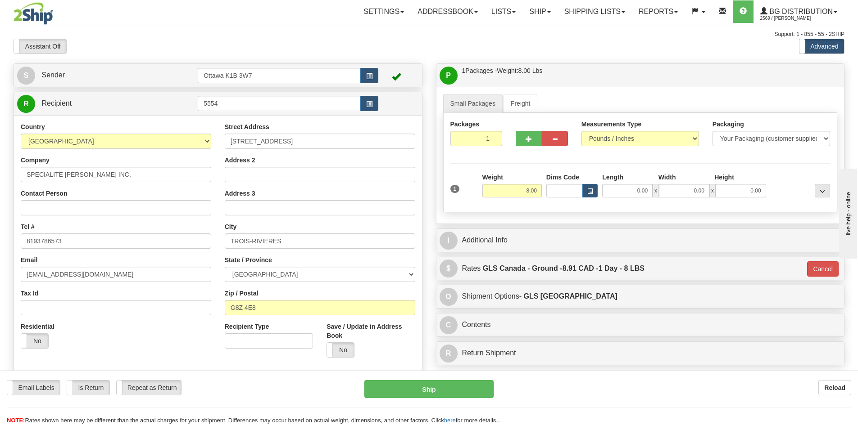
click at [544, 222] on div "Small Packages Freight Packages 1 1 Measurements Type" at bounding box center [640, 155] width 408 height 137
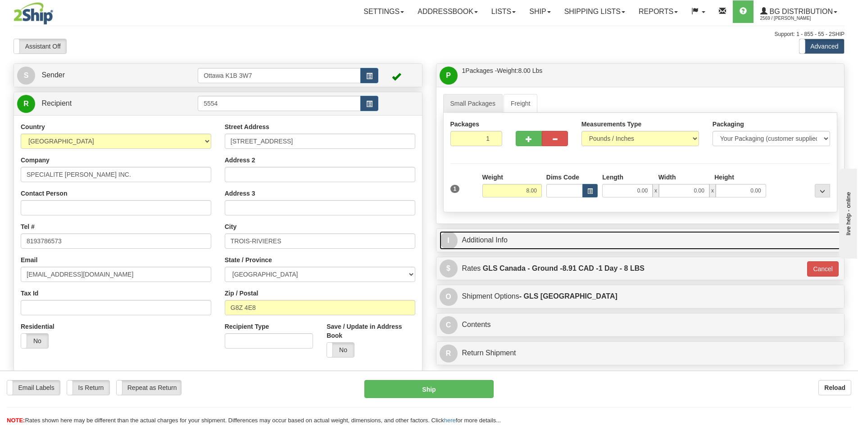
click at [542, 234] on link "I Additional Info" at bounding box center [640, 240] width 402 height 18
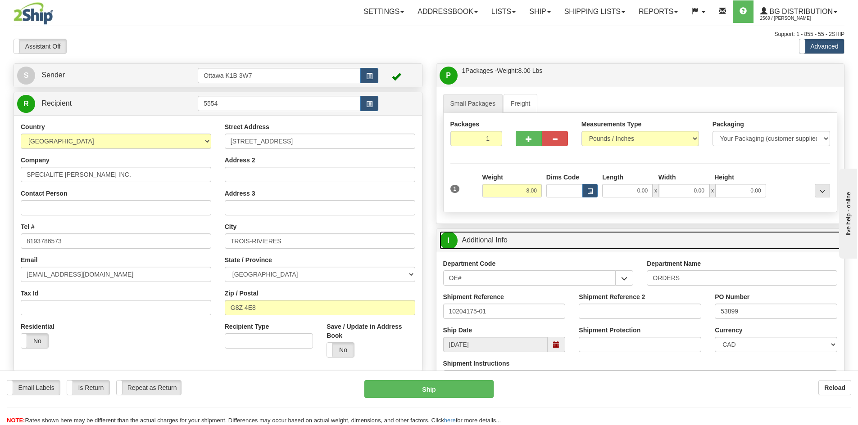
click at [580, 237] on link "I Additional Info" at bounding box center [640, 240] width 402 height 18
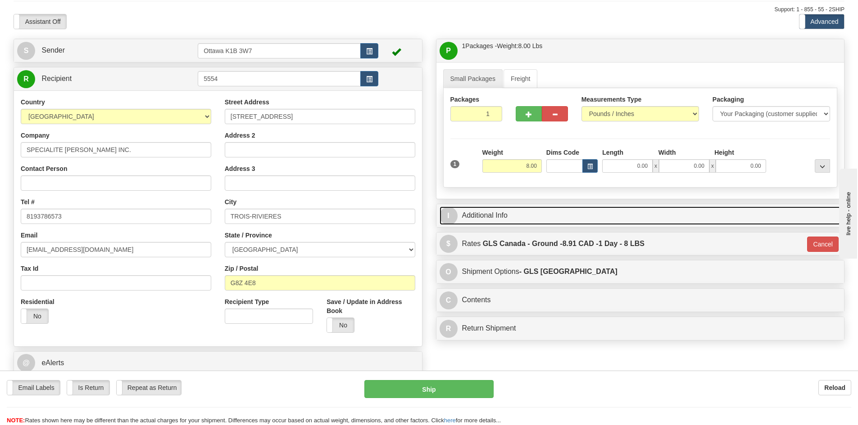
scroll to position [45, 0]
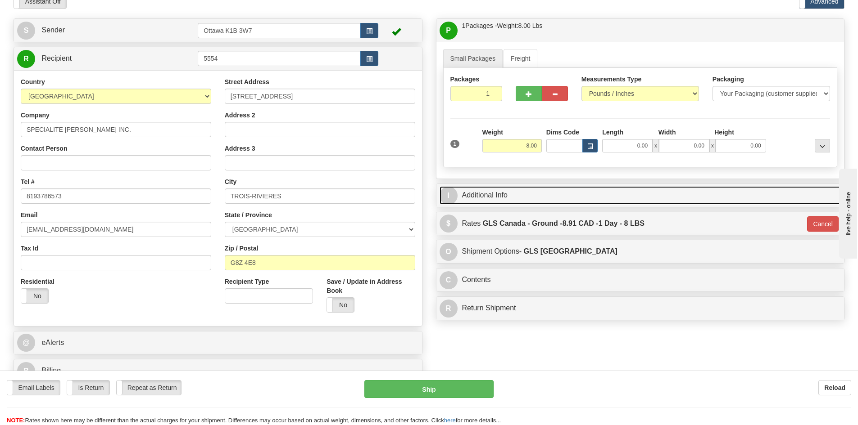
click at [567, 201] on link "I Additional Info" at bounding box center [640, 195] width 402 height 18
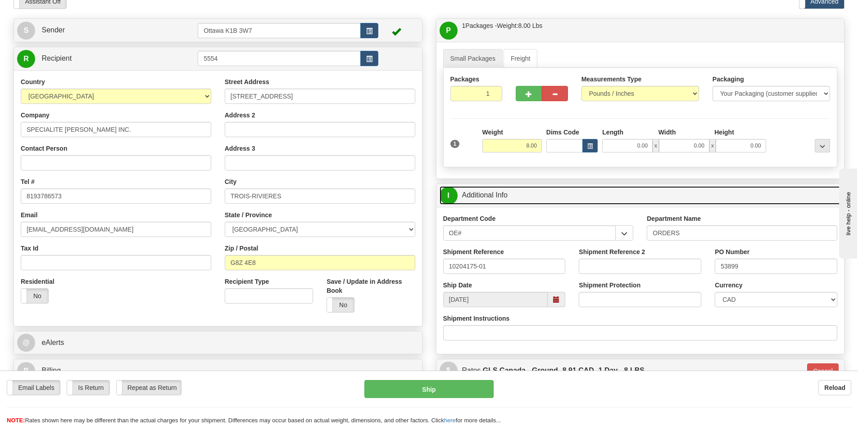
click at [565, 198] on link "I Additional Info" at bounding box center [640, 195] width 402 height 18
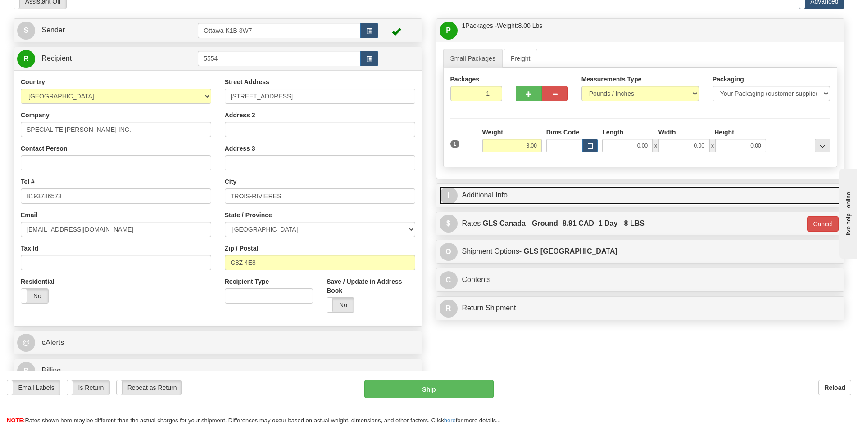
click at [565, 198] on link "I Additional Info" at bounding box center [640, 195] width 402 height 18
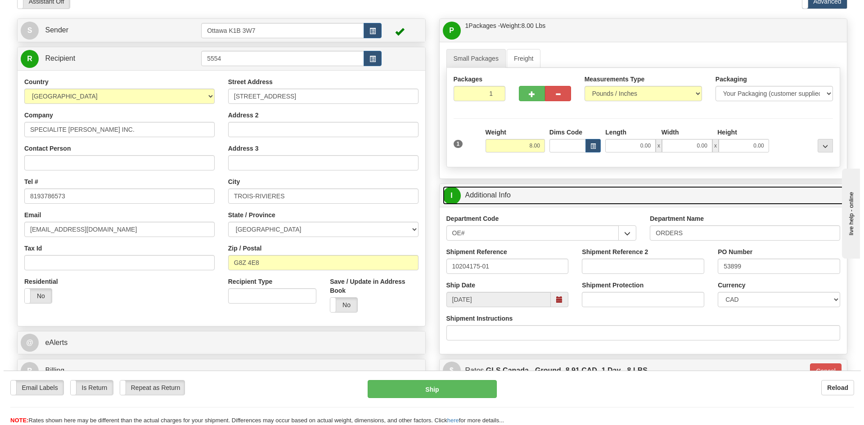
scroll to position [90, 0]
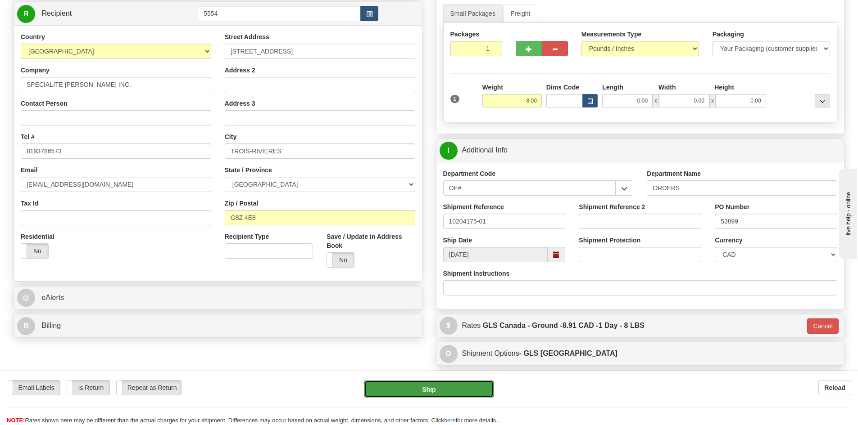
click at [455, 390] on button "Ship" at bounding box center [428, 389] width 129 height 18
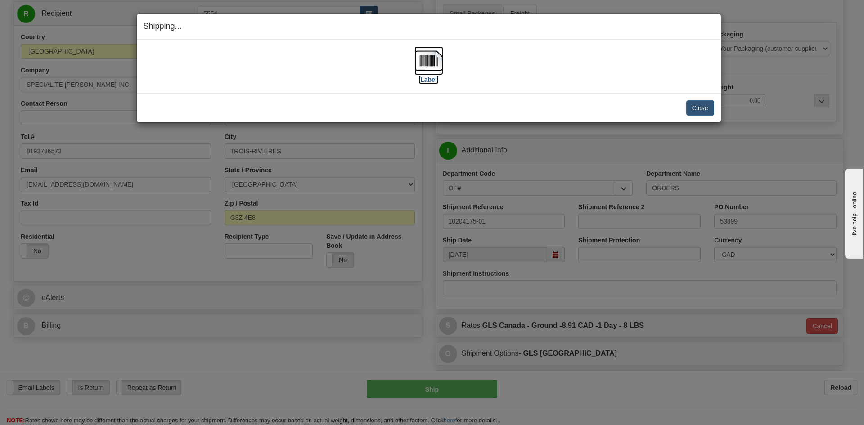
click at [429, 78] on label "[Label]" at bounding box center [429, 79] width 21 height 9
click at [707, 108] on button "Close" at bounding box center [700, 107] width 28 height 15
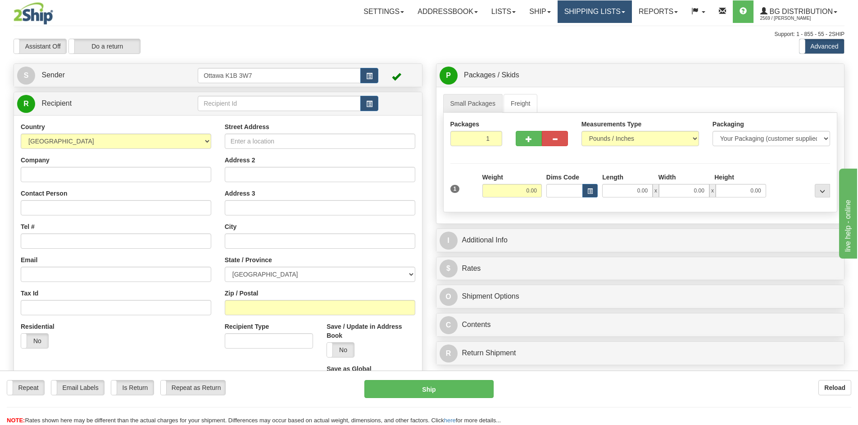
click at [557, 10] on link "Shipping lists" at bounding box center [594, 11] width 74 height 23
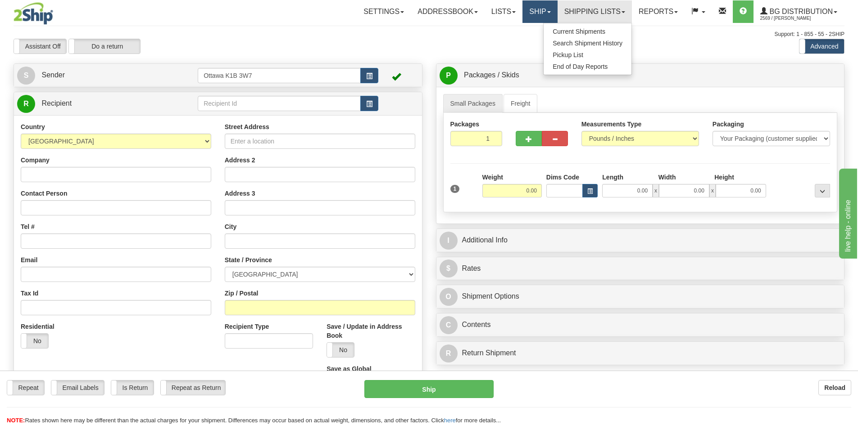
click at [542, 11] on link "Ship" at bounding box center [539, 11] width 35 height 23
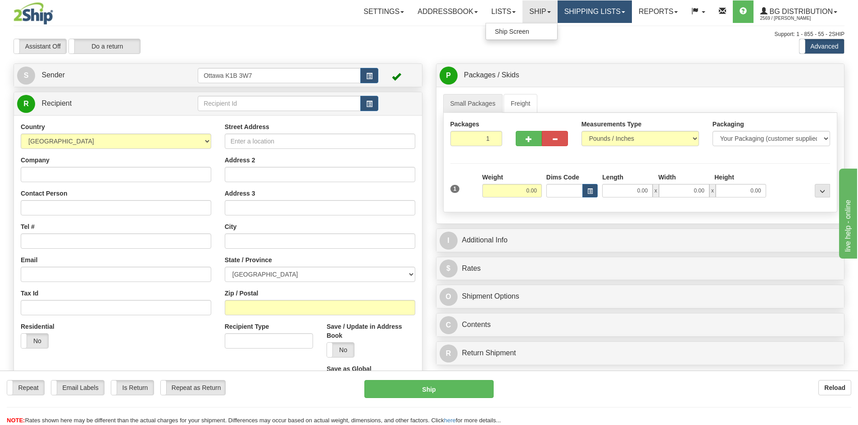
click at [590, 8] on link "Shipping lists" at bounding box center [594, 11] width 74 height 23
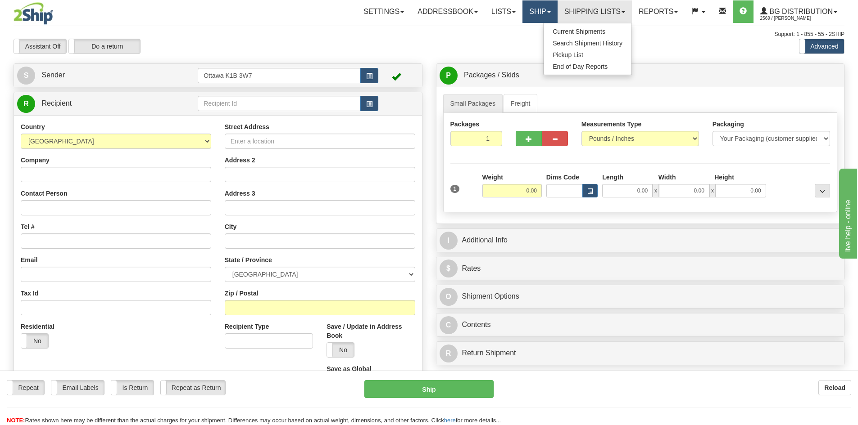
click at [538, 7] on link "Ship" at bounding box center [539, 11] width 35 height 23
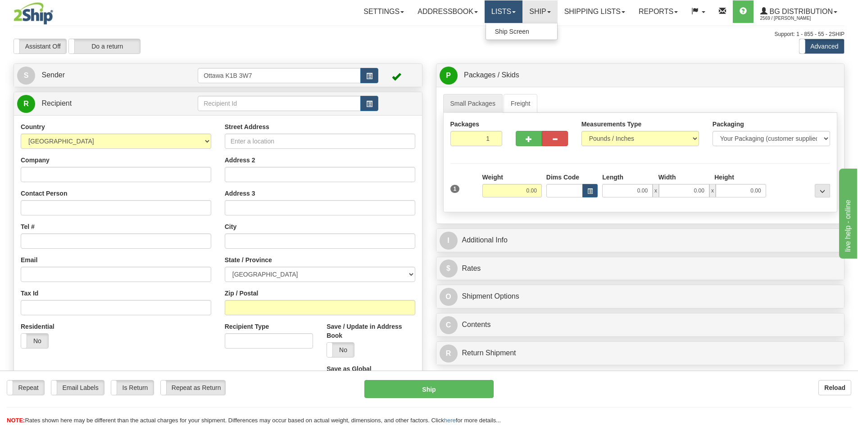
click at [494, 8] on link "Lists" at bounding box center [503, 11] width 38 height 23
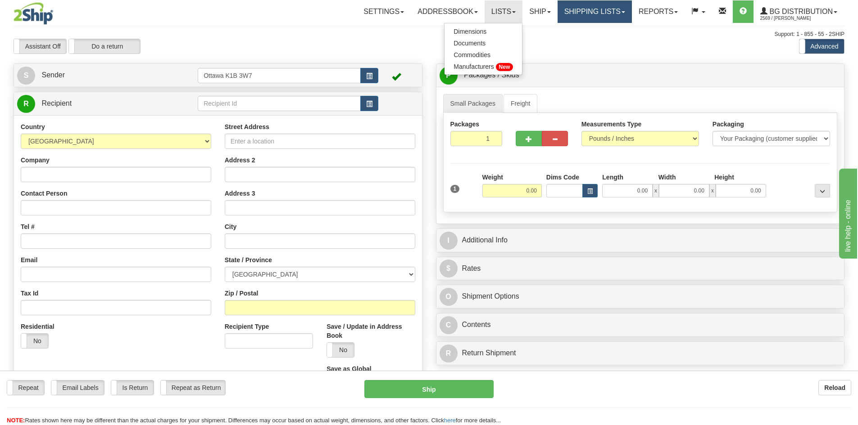
click at [580, 10] on link "Shipping lists" at bounding box center [594, 11] width 74 height 23
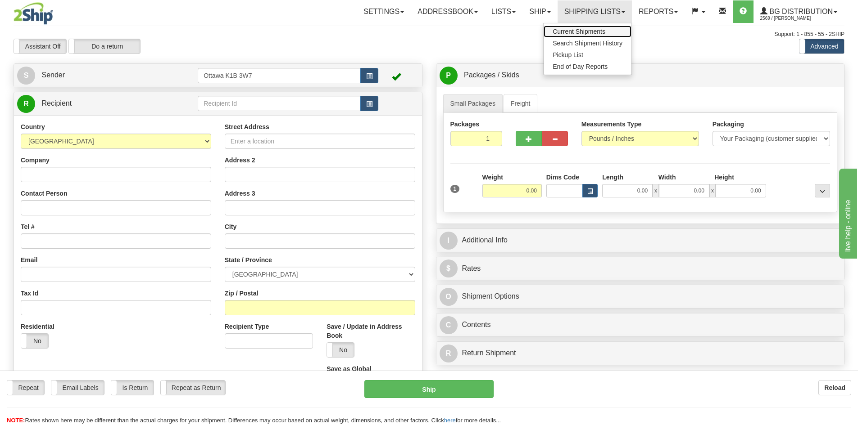
click at [579, 34] on span "Current Shipments" at bounding box center [578, 31] width 53 height 7
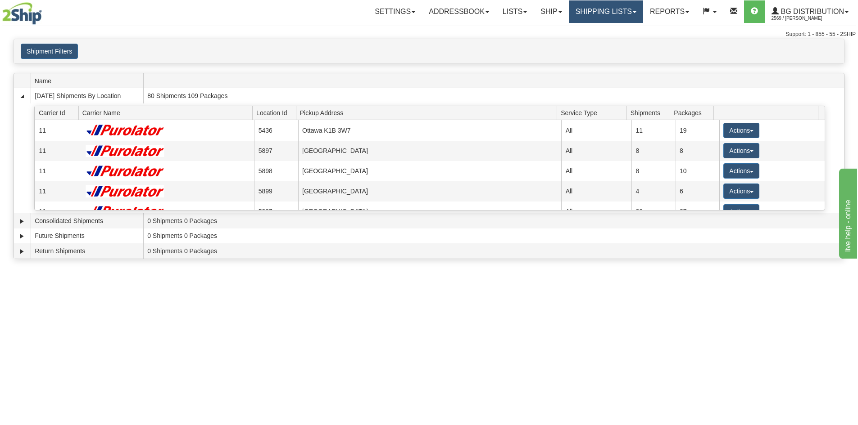
click at [602, 15] on link "Shipping lists" at bounding box center [606, 11] width 74 height 23
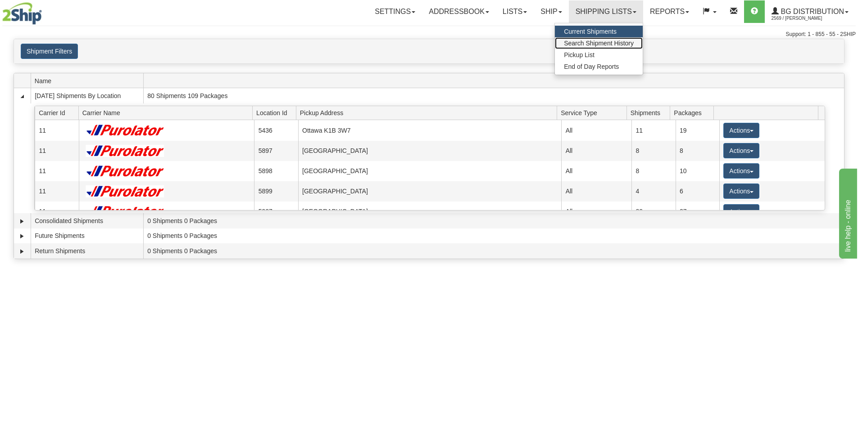
click at [595, 39] on link "Search Shipment History" at bounding box center [599, 43] width 88 height 12
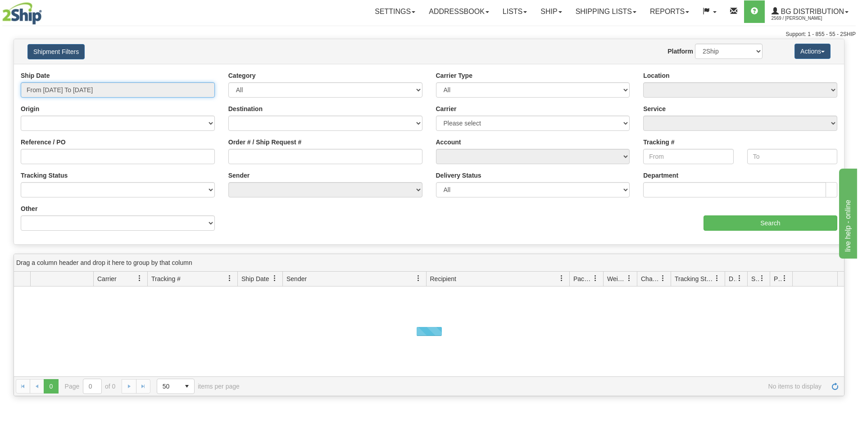
click at [180, 93] on input "From [DATE] To [DATE]" at bounding box center [118, 89] width 194 height 15
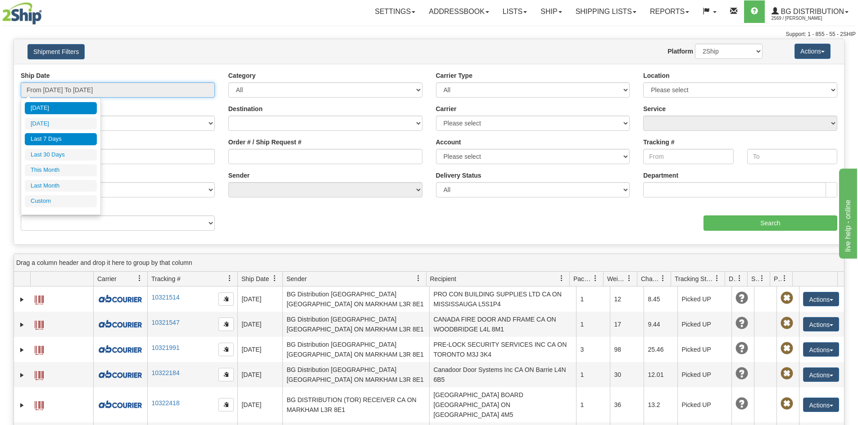
type input "[DATE]"
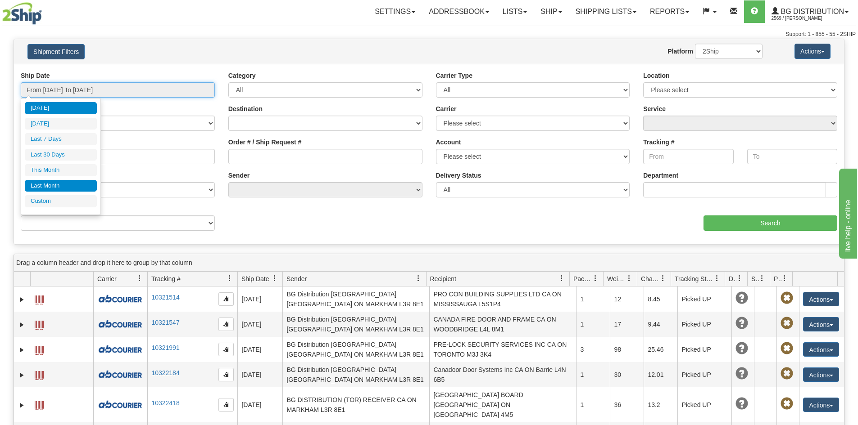
type input "[DATE]"
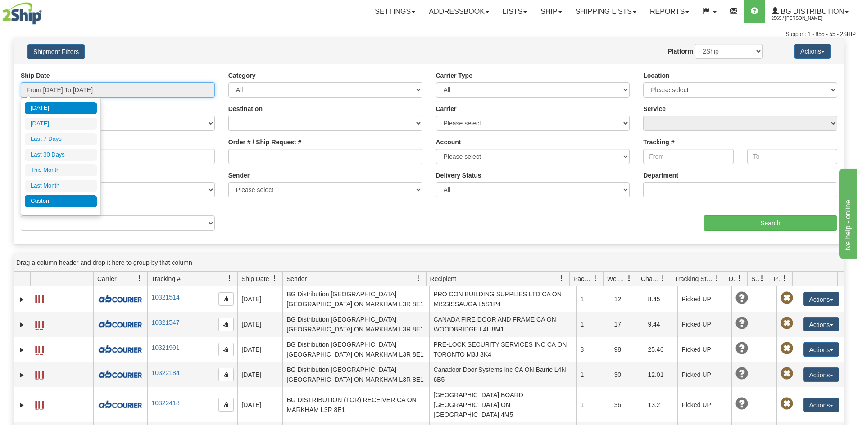
type input "[DATE]"
click at [60, 202] on li "Custom" at bounding box center [61, 201] width 72 height 12
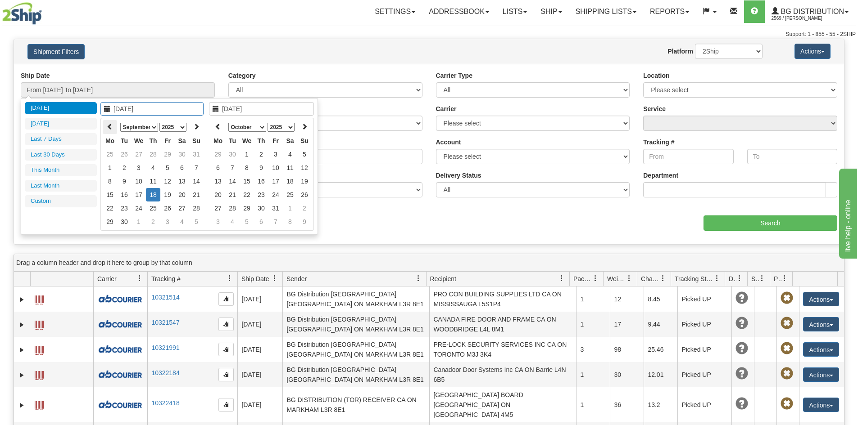
click at [107, 124] on icon at bounding box center [110, 126] width 6 height 6
type input "[DATE]"
click at [165, 168] on td "8" at bounding box center [167, 168] width 14 height 14
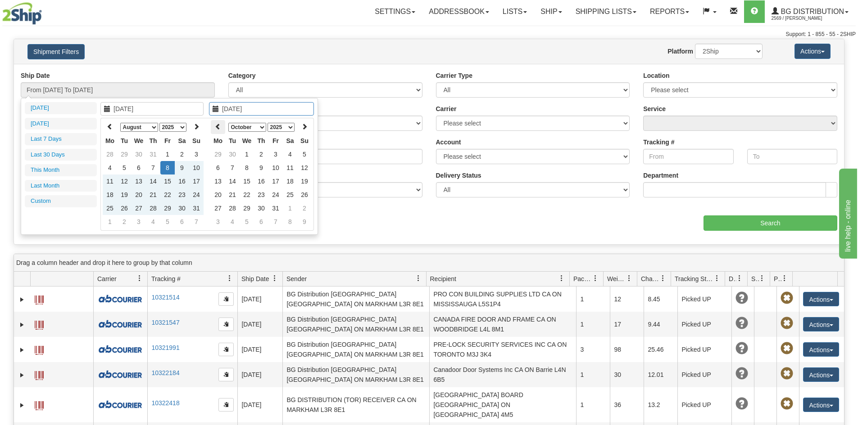
click at [219, 129] on icon at bounding box center [218, 126] width 6 height 6
type input "[DATE]"
click at [276, 164] on td "8" at bounding box center [275, 168] width 14 height 14
type input "From [DATE] To [DATE]"
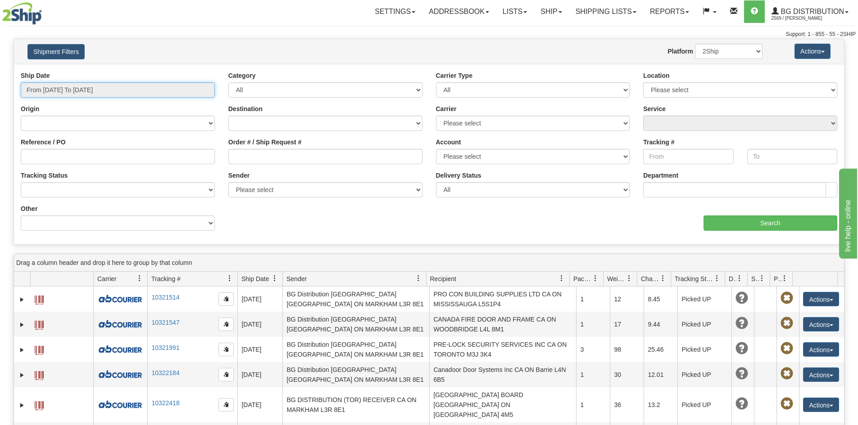
click at [179, 85] on input "From [DATE] To [DATE]" at bounding box center [118, 89] width 194 height 15
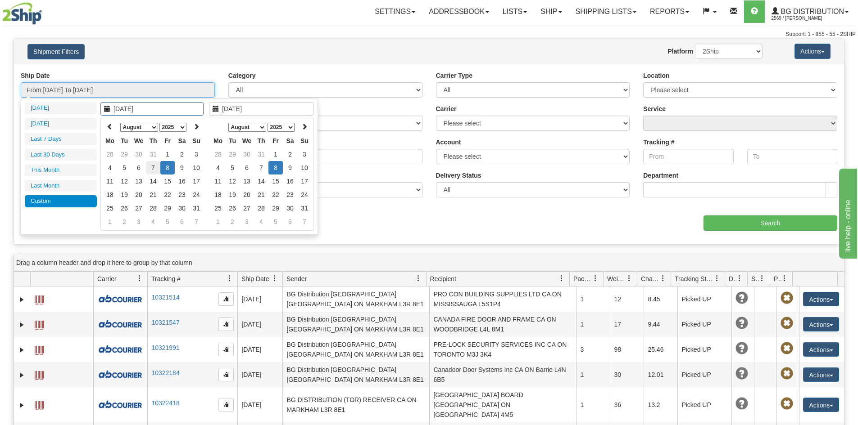
type input "[DATE]"
click at [154, 166] on td "7" at bounding box center [153, 168] width 14 height 14
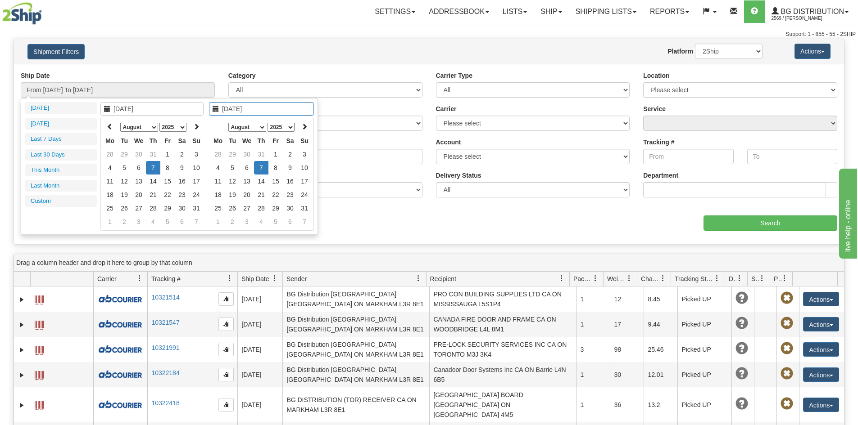
type input "[DATE]"
click at [262, 169] on td "7" at bounding box center [261, 168] width 14 height 14
type input "From [DATE] To [DATE]"
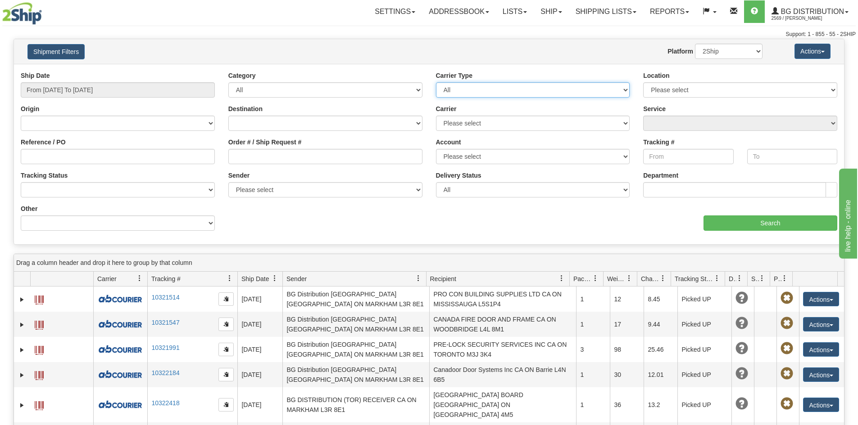
click at [563, 88] on select "All Most Common Small Package (Parcel / Courier) International Less Than Truckl…" at bounding box center [533, 89] width 194 height 15
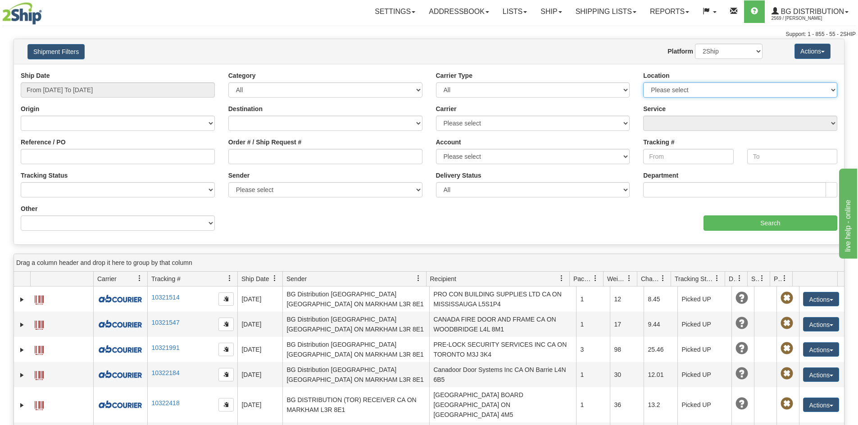
click at [708, 88] on select "Please select [GEOGRAPHIC_DATA] K1B 3W7 [GEOGRAPHIC_DATA] [GEOGRAPHIC_DATA] [GE…" at bounding box center [740, 89] width 194 height 15
select select "5436"
click at [643, 82] on select "Please select [GEOGRAPHIC_DATA] K1B 3W7 [GEOGRAPHIC_DATA] [GEOGRAPHIC_DATA] [GE…" at bounding box center [740, 89] width 194 height 15
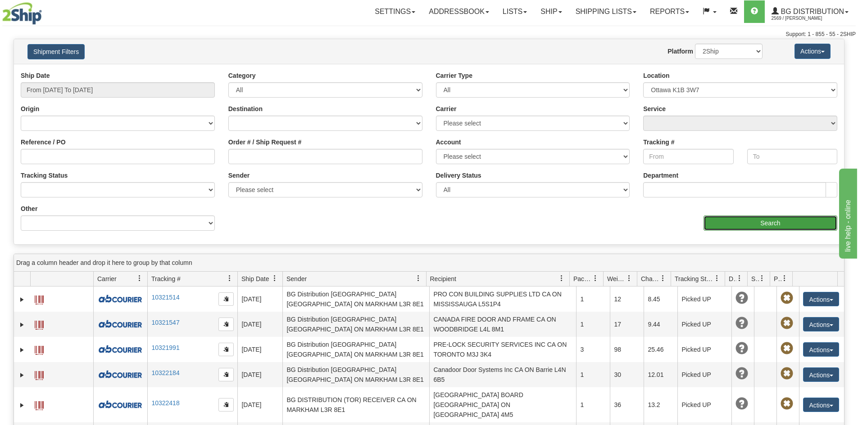
click at [744, 219] on input "Search" at bounding box center [770, 223] width 134 height 15
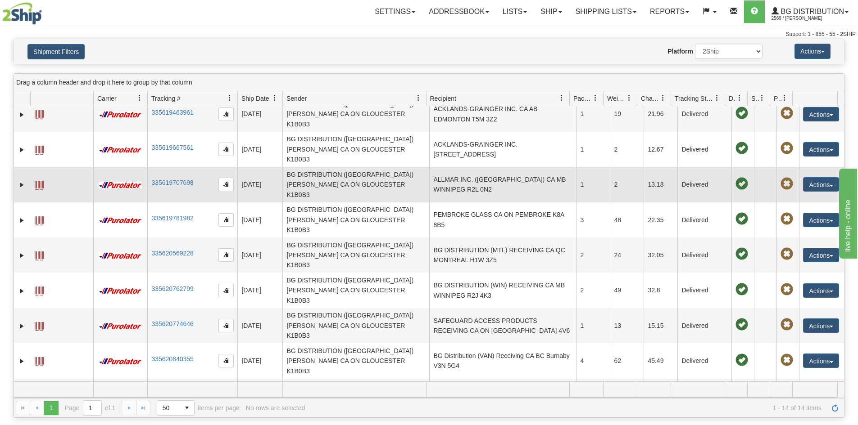
scroll to position [77, 0]
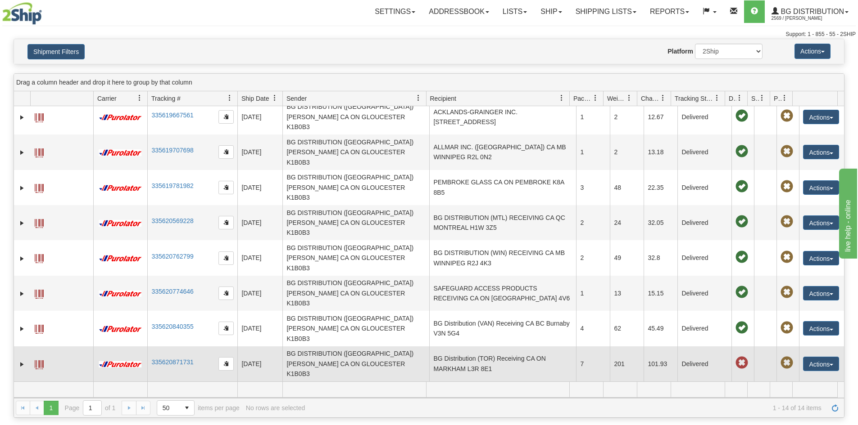
click at [514, 347] on td "BG Distribution (TOR) Receiving CA ON MARKHAM L3R 8E1" at bounding box center [502, 364] width 147 height 35
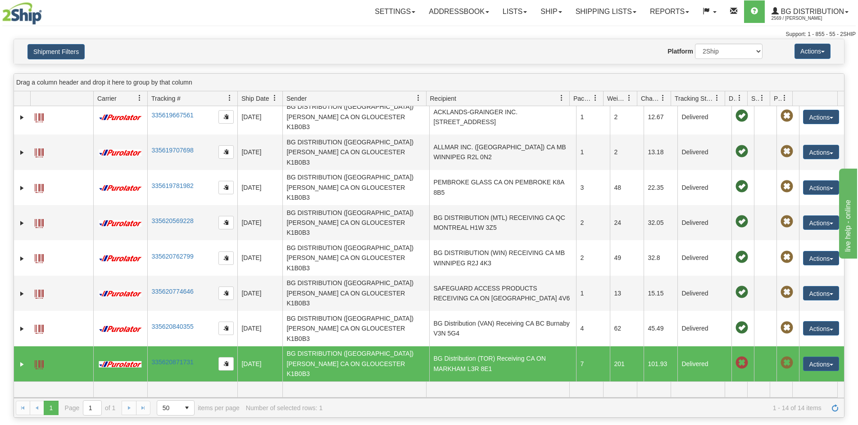
click at [735, 357] on span at bounding box center [741, 363] width 13 height 13
click at [24, 360] on link "Expand" at bounding box center [22, 364] width 9 height 9
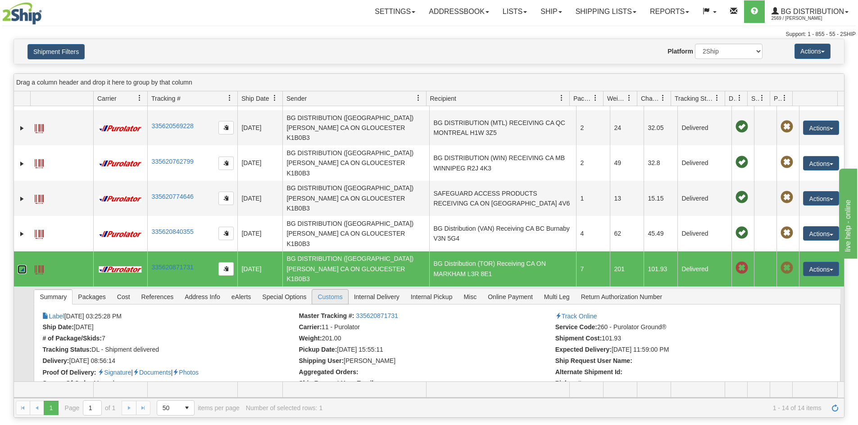
scroll to position [199, 0]
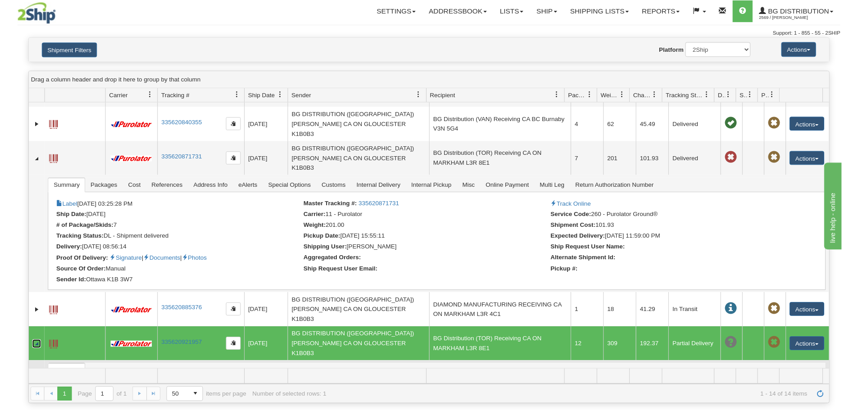
scroll to position [289, 0]
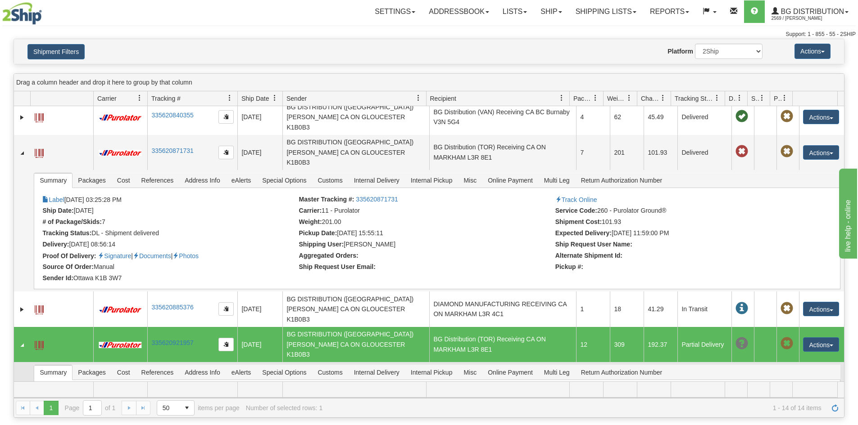
click at [374, 388] on link "335620921957" at bounding box center [377, 391] width 42 height 7
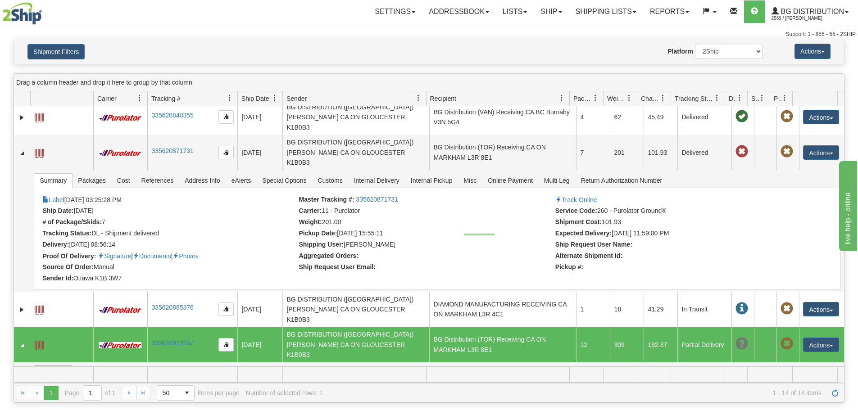
drag, startPoint x: 464, startPoint y: 234, endPoint x: 494, endPoint y: 235, distance: 30.2
click at [494, 327] on td "BG Distribution (TOR) Receiving CA ON MARKHAM L3R 8E1" at bounding box center [502, 344] width 147 height 35
click at [484, 327] on td "BG Distribution (TOR) Receiving CA ON MARKHAM L3R 8E1" at bounding box center [502, 344] width 147 height 35
drag, startPoint x: 484, startPoint y: 232, endPoint x: 472, endPoint y: 230, distance: 12.8
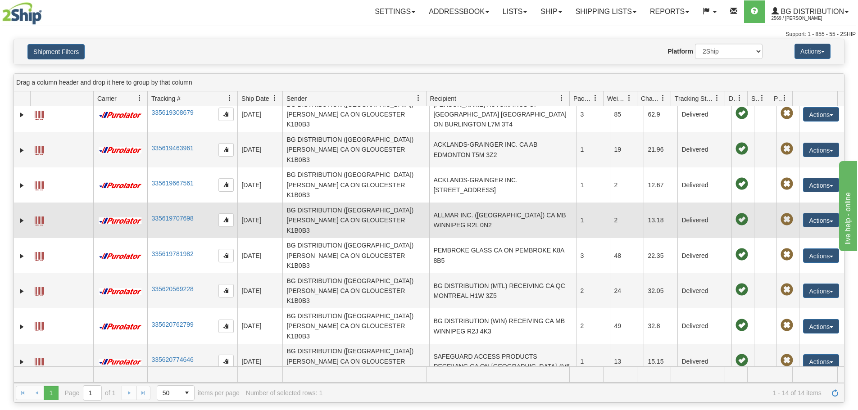
scroll to position [0, 0]
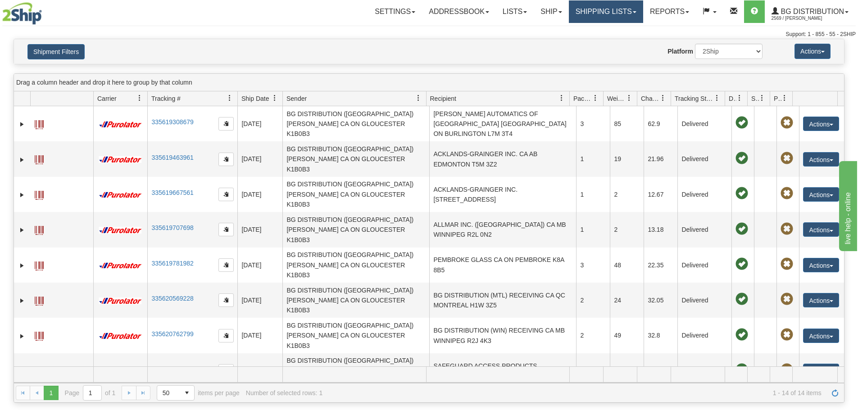
click at [610, 15] on link "Shipping lists" at bounding box center [606, 11] width 74 height 23
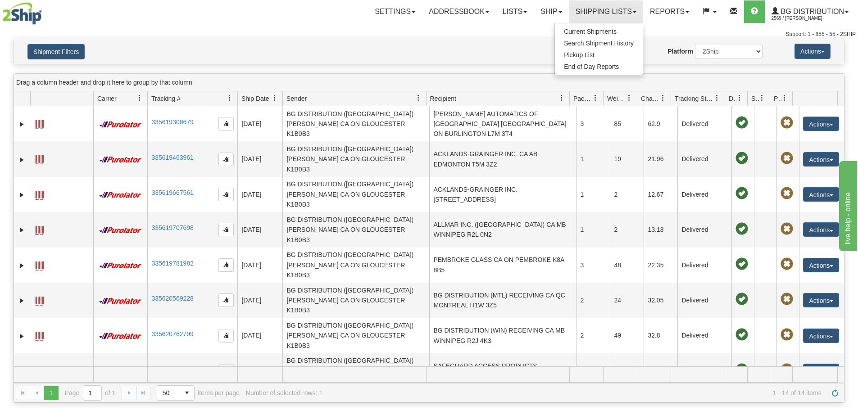
click at [466, 56] on div "Website Agent Nothing selected Client User Platform 2Ship Imported" at bounding box center [463, 51] width 612 height 15
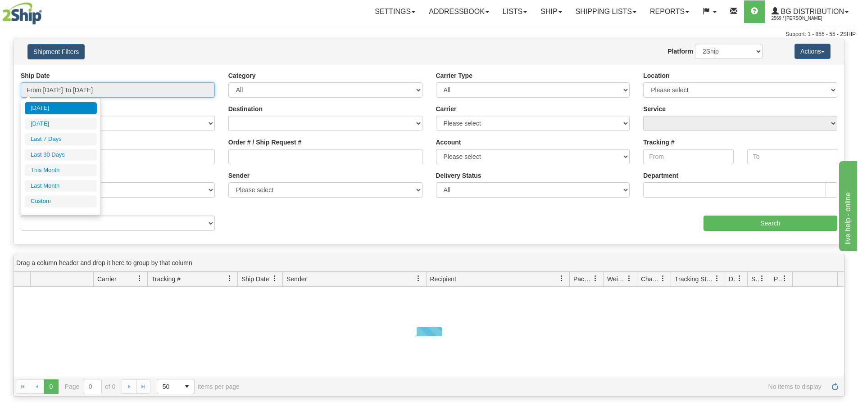
click at [167, 91] on input "From [DATE] To [DATE]" at bounding box center [118, 89] width 194 height 15
click at [55, 130] on li "[DATE]" at bounding box center [61, 124] width 72 height 12
type input "From [DATE] To [DATE]"
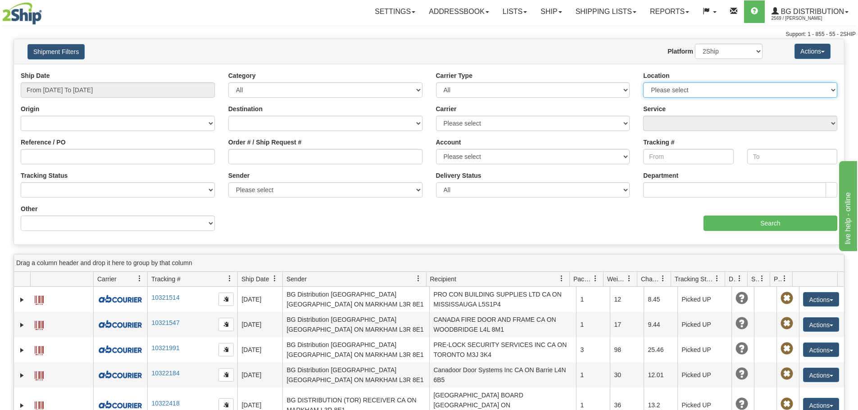
drag, startPoint x: 755, startPoint y: 87, endPoint x: 750, endPoint y: 90, distance: 5.5
click at [755, 87] on select "Please select [GEOGRAPHIC_DATA] K1B 3W7 [GEOGRAPHIC_DATA] [GEOGRAPHIC_DATA] [GE…" at bounding box center [740, 89] width 194 height 15
select select "5436"
click at [643, 82] on select "Please select [GEOGRAPHIC_DATA] K1B 3W7 [GEOGRAPHIC_DATA] [GEOGRAPHIC_DATA] [GE…" at bounding box center [740, 89] width 194 height 15
click at [789, 223] on input "Search" at bounding box center [770, 223] width 134 height 15
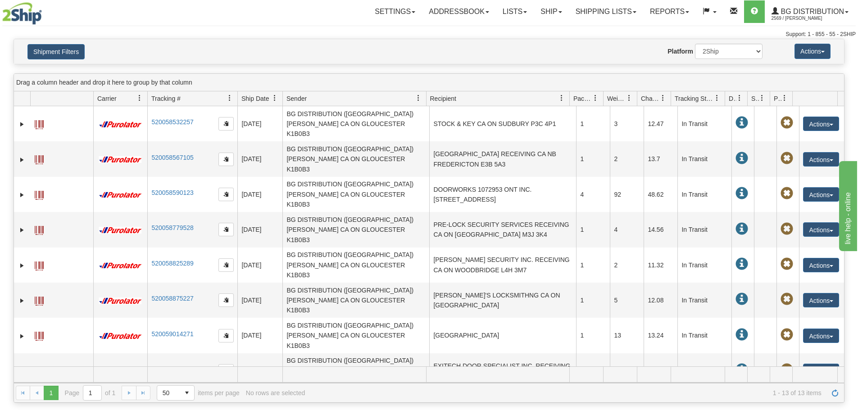
click at [491, 65] on div "Please wait... × Confirm Delete Delete Cancel × Confirm Delete Yes No Cancel × …" at bounding box center [429, 221] width 858 height 364
click at [473, 58] on div "Website Agent Nothing selected Client User Platform 2Ship Imported" at bounding box center [463, 51] width 612 height 15
click at [48, 59] on button "Shipment Filters" at bounding box center [55, 51] width 57 height 15
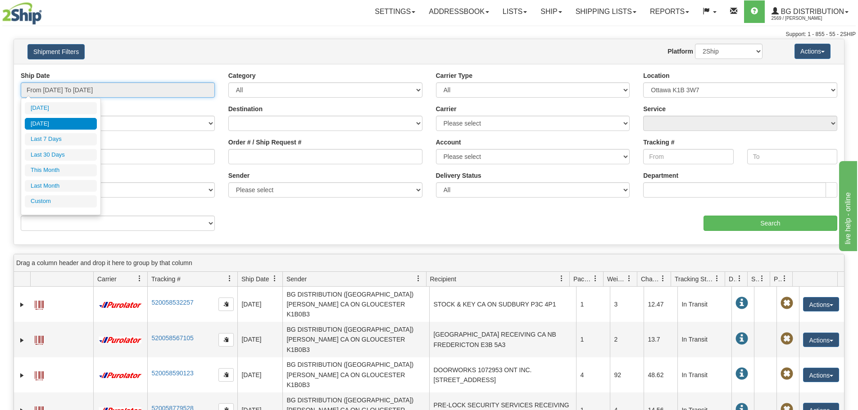
click at [119, 95] on input "From [DATE] To [DATE]" at bounding box center [118, 89] width 194 height 15
type input "[DATE]"
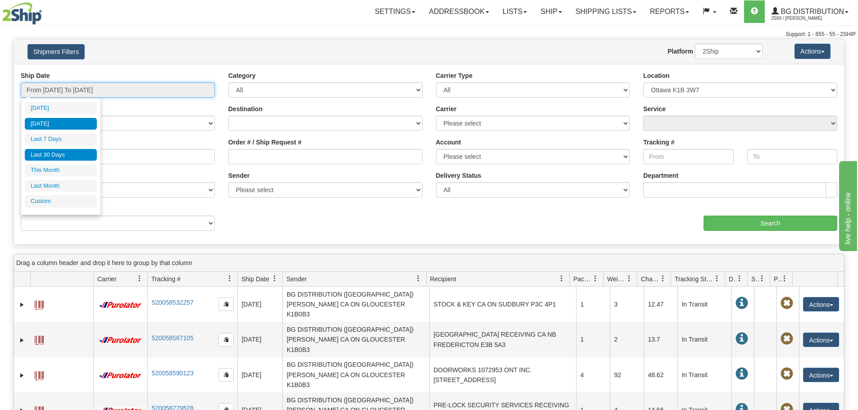
type input "[DATE]"
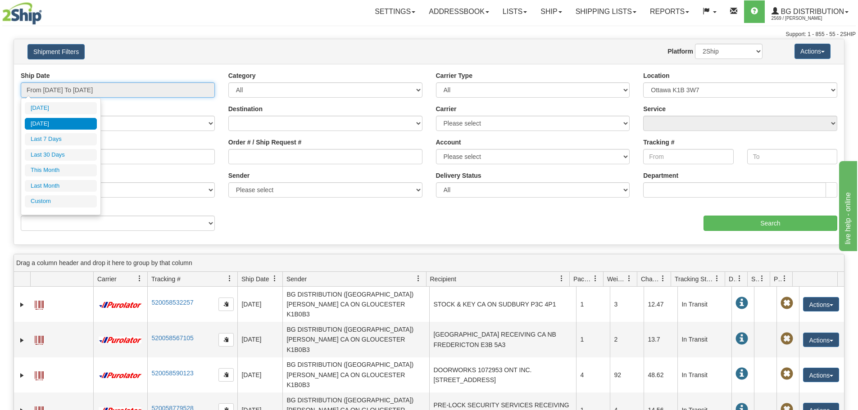
type input "[DATE]"
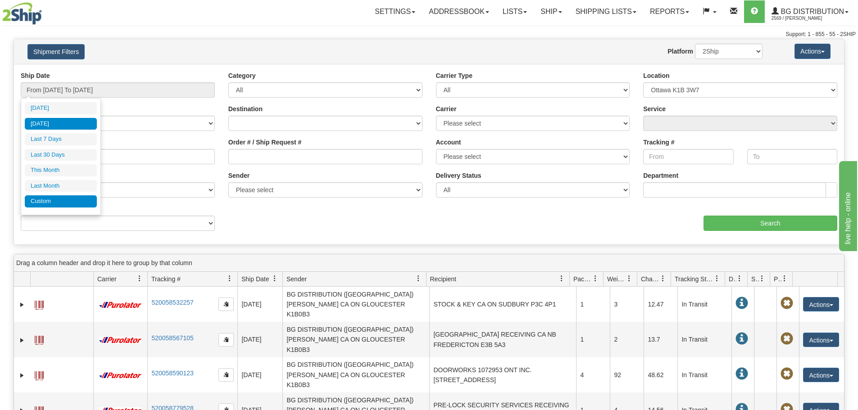
click at [64, 205] on li "Custom" at bounding box center [61, 201] width 72 height 12
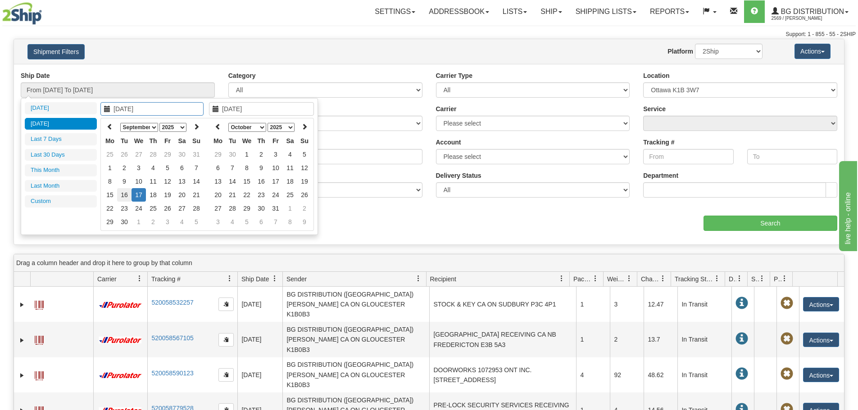
type input "[DATE]"
click at [126, 196] on td "16" at bounding box center [124, 195] width 14 height 14
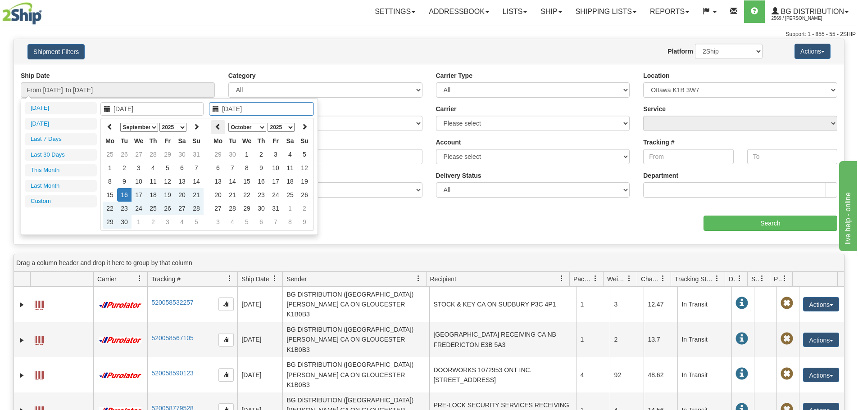
click at [219, 126] on icon at bounding box center [218, 126] width 6 height 6
type input "[DATE]"
click at [233, 193] on td "16" at bounding box center [232, 195] width 14 height 14
type input "From [DATE] To [DATE]"
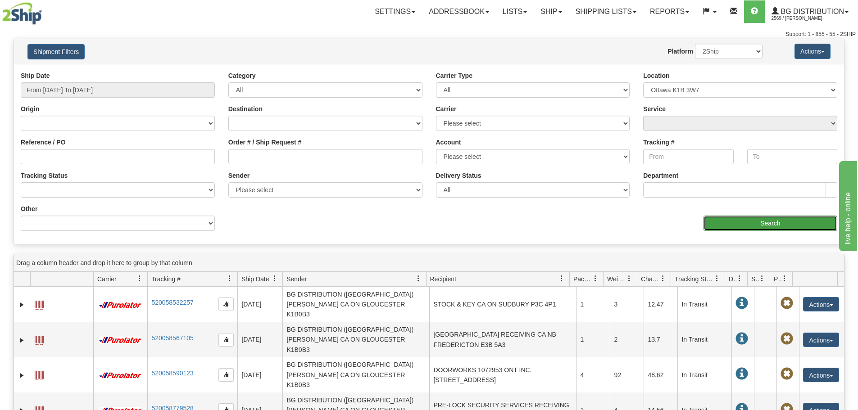
click at [811, 224] on input "Search" at bounding box center [770, 223] width 134 height 15
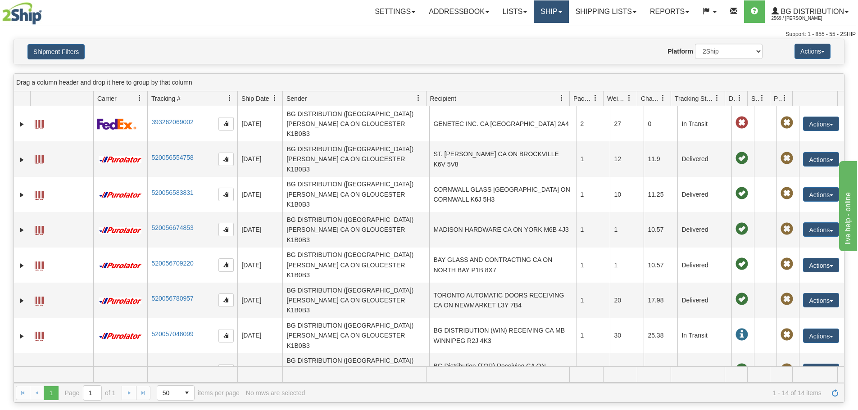
click at [538, 7] on link "Ship" at bounding box center [550, 11] width 35 height 23
click at [540, 23] on link "Ship" at bounding box center [550, 11] width 35 height 23
click at [562, 9] on link "Ship" at bounding box center [550, 11] width 35 height 23
click at [558, 30] on link "Ship Screen" at bounding box center [532, 32] width 71 height 12
